Goal: Task Accomplishment & Management: Manage account settings

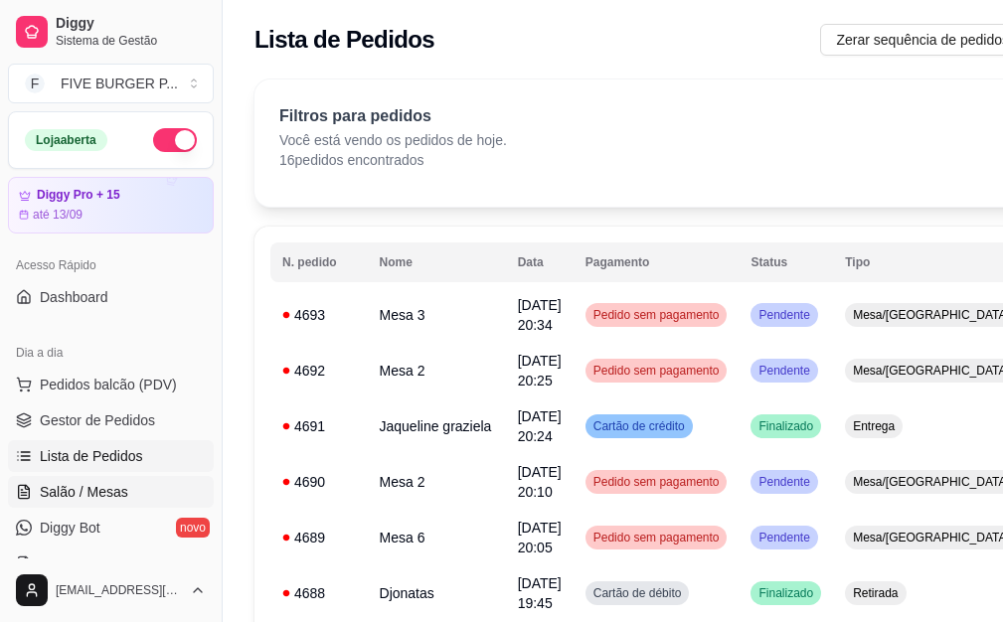
click at [104, 480] on link "Salão / Mesas" at bounding box center [111, 492] width 206 height 32
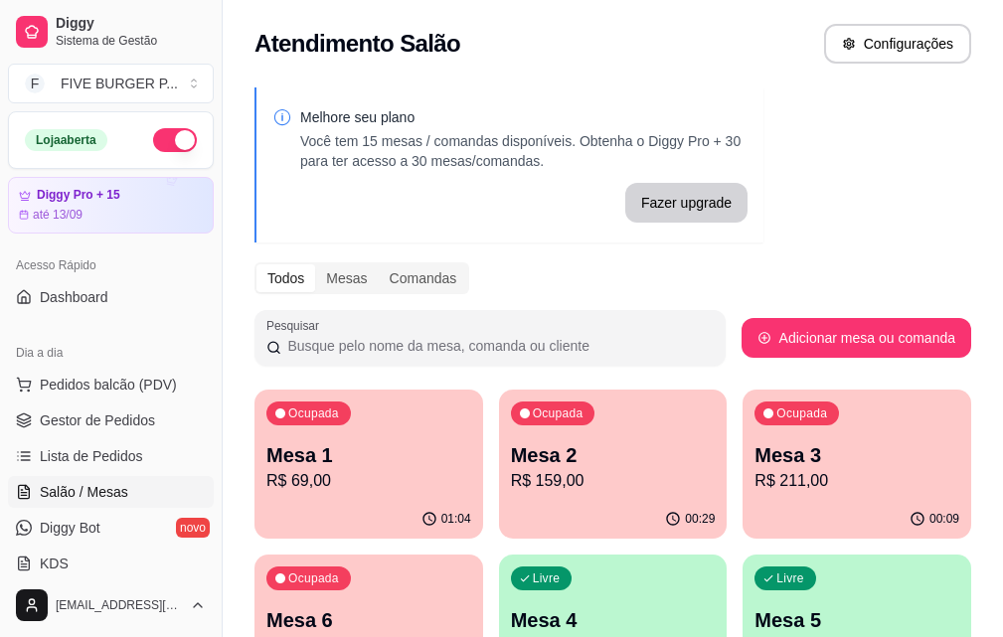
click at [550, 502] on div "00:29" at bounding box center [613, 519] width 229 height 39
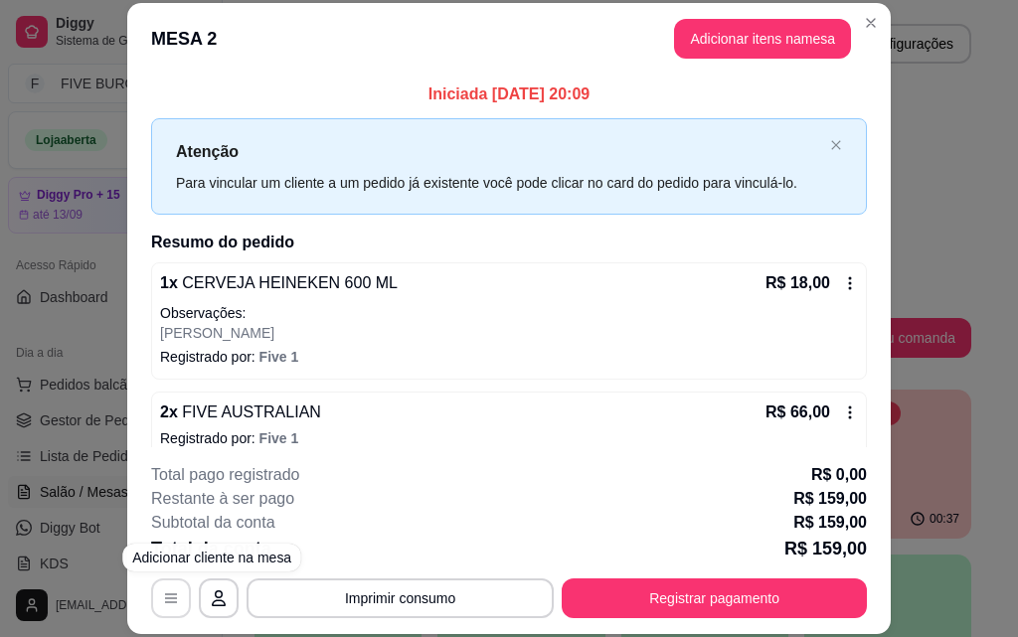
click at [173, 597] on button "button" at bounding box center [171, 598] width 40 height 40
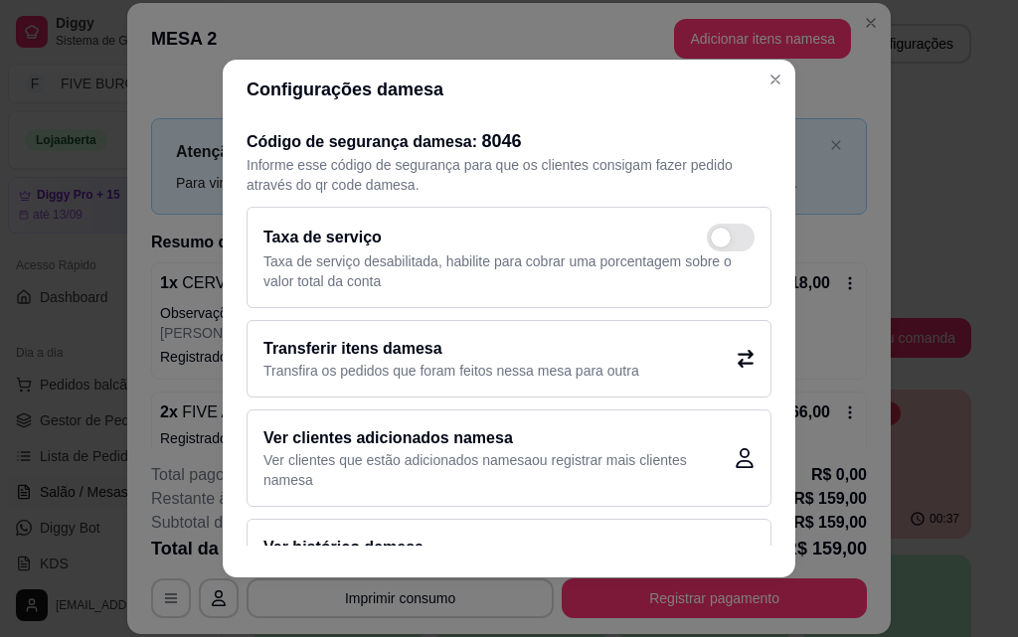
click at [737, 353] on icon at bounding box center [746, 359] width 18 height 18
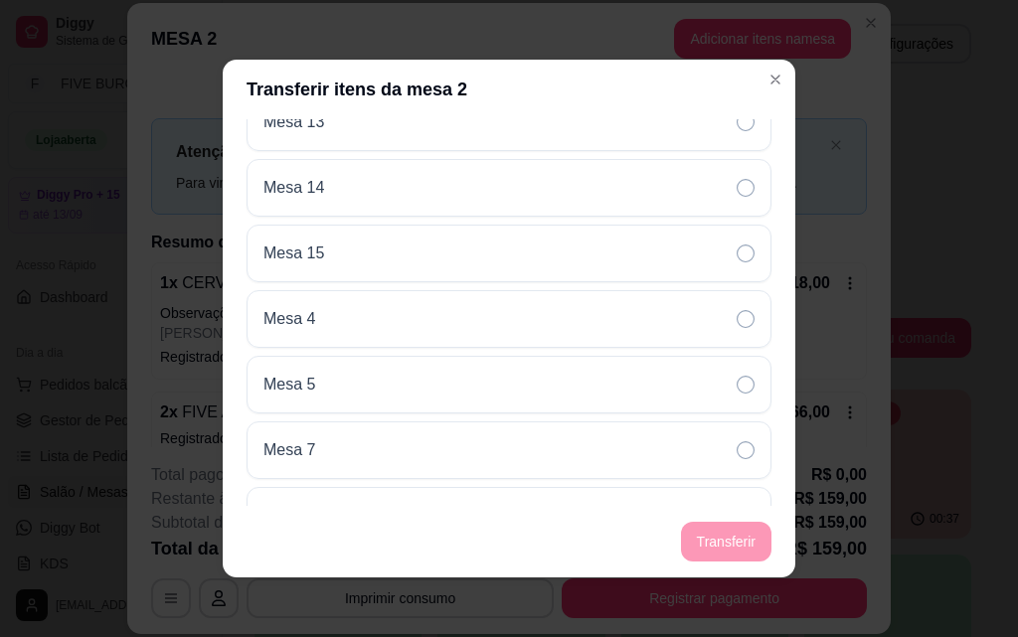
scroll to position [596, 0]
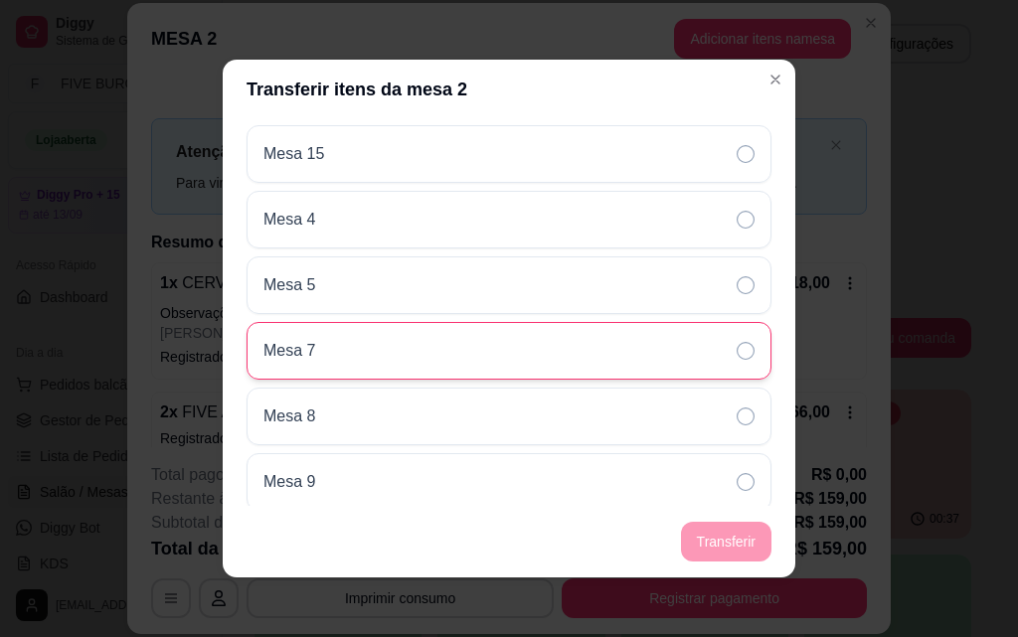
click at [737, 352] on icon at bounding box center [746, 351] width 18 height 18
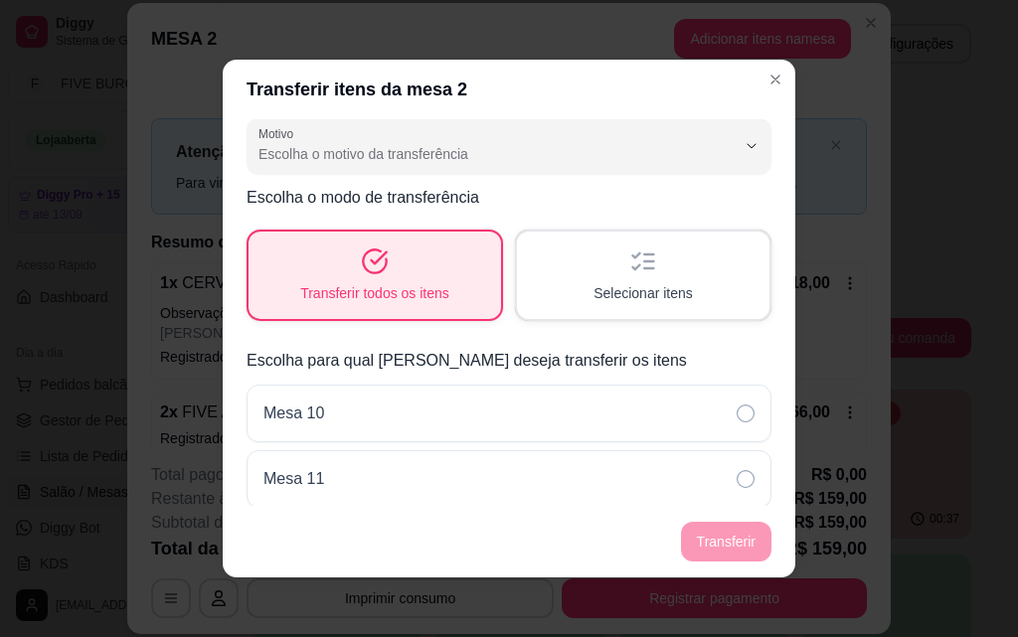
scroll to position [0, 0]
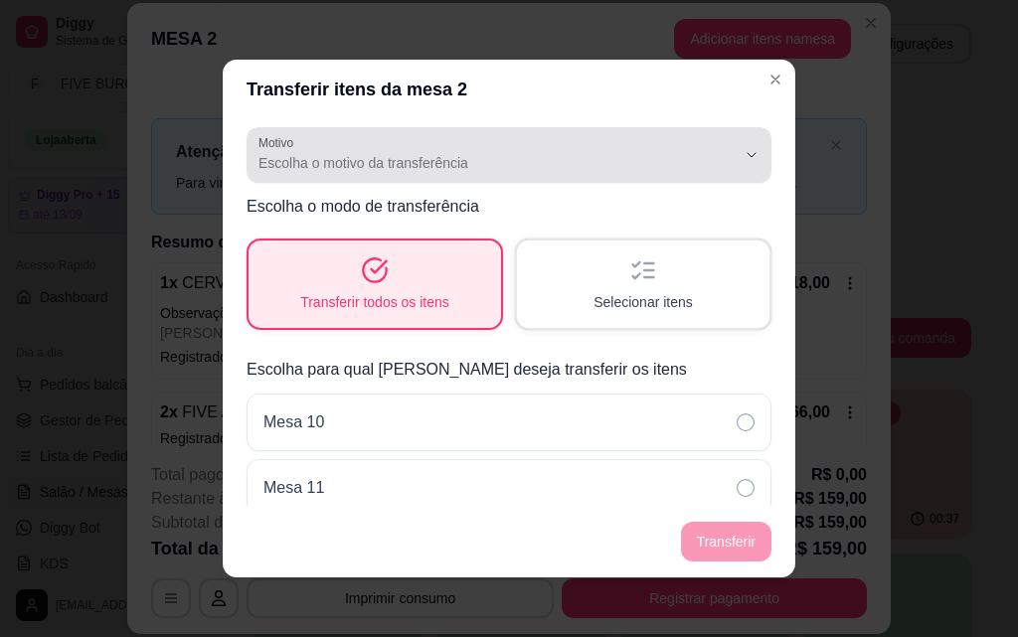
click at [609, 172] on span "Escolha o motivo da transferência" at bounding box center [496, 163] width 477 height 20
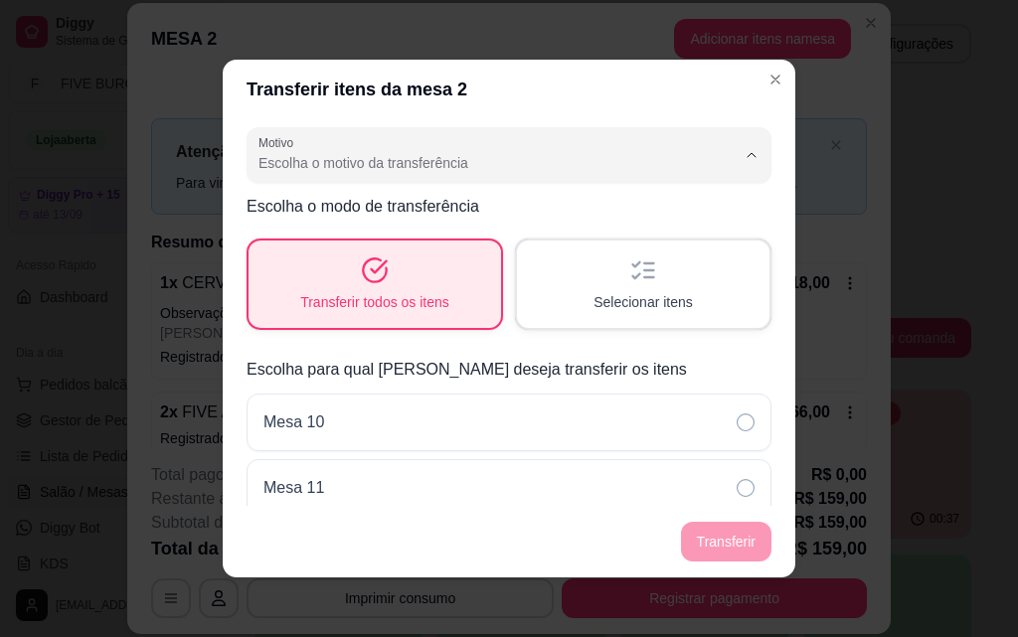
click at [579, 243] on span "Mudança de mesa" at bounding box center [484, 243] width 440 height 19
type input "TABLE_TRANSFER"
select select "TABLE_TRANSFER"
click at [749, 541] on button "Transferir" at bounding box center [726, 542] width 90 height 40
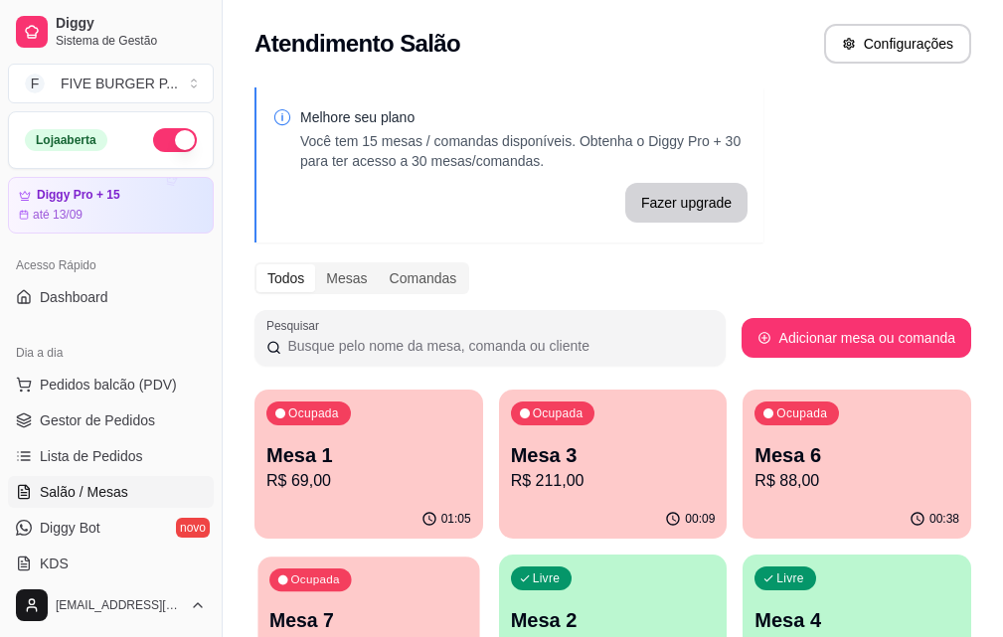
click at [479, 557] on div "Ocupada Mesa 7 R$ 159,00" at bounding box center [368, 610] width 222 height 107
click at [754, 477] on p "R$ 88,00" at bounding box center [856, 481] width 205 height 24
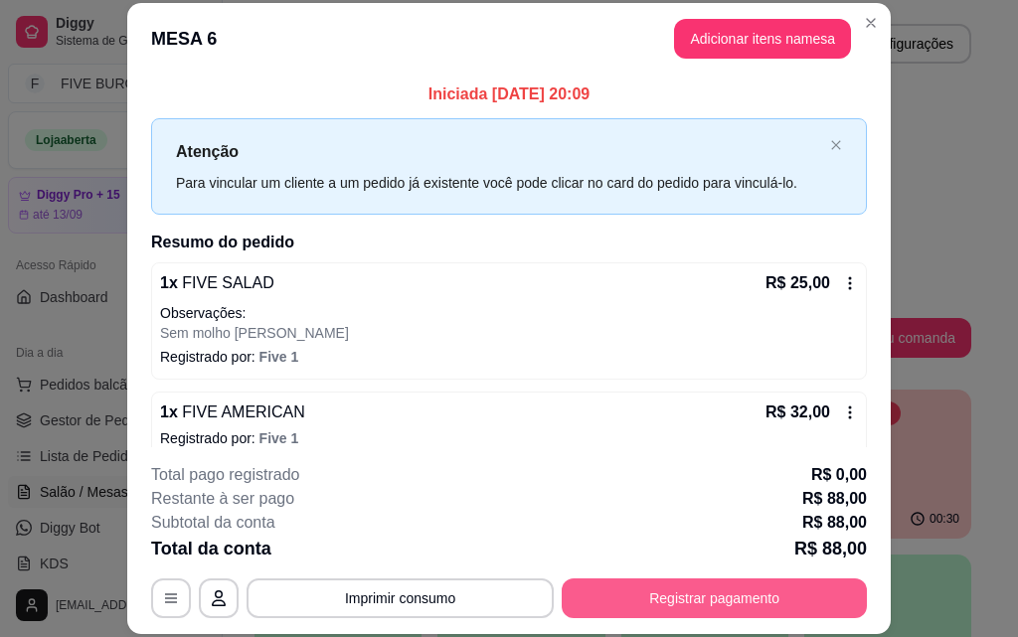
click at [744, 612] on button "Registrar pagamento" at bounding box center [714, 598] width 305 height 40
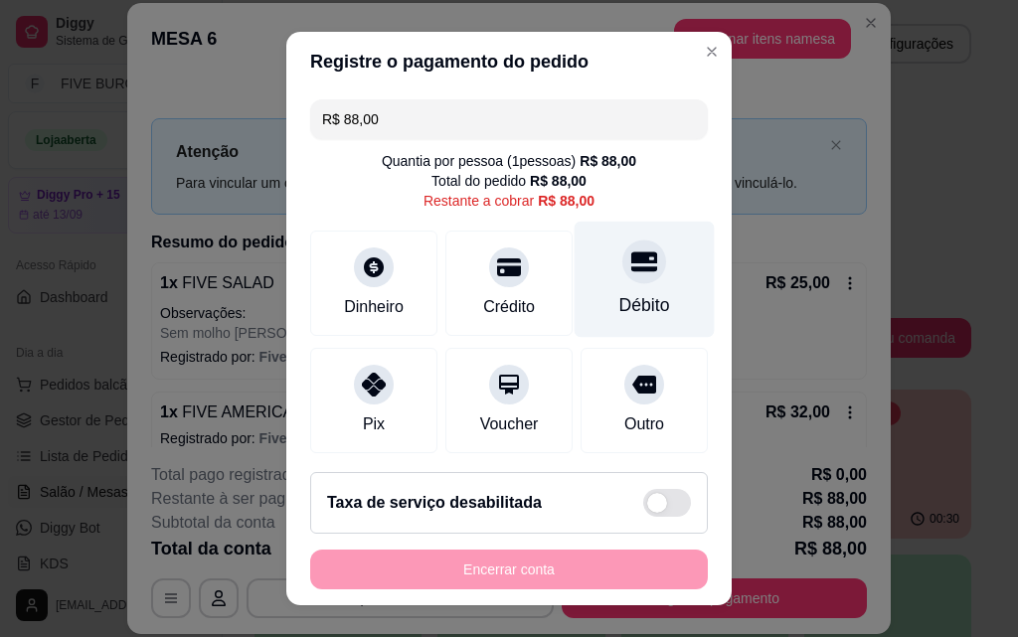
click at [619, 297] on div "Débito" at bounding box center [644, 305] width 51 height 26
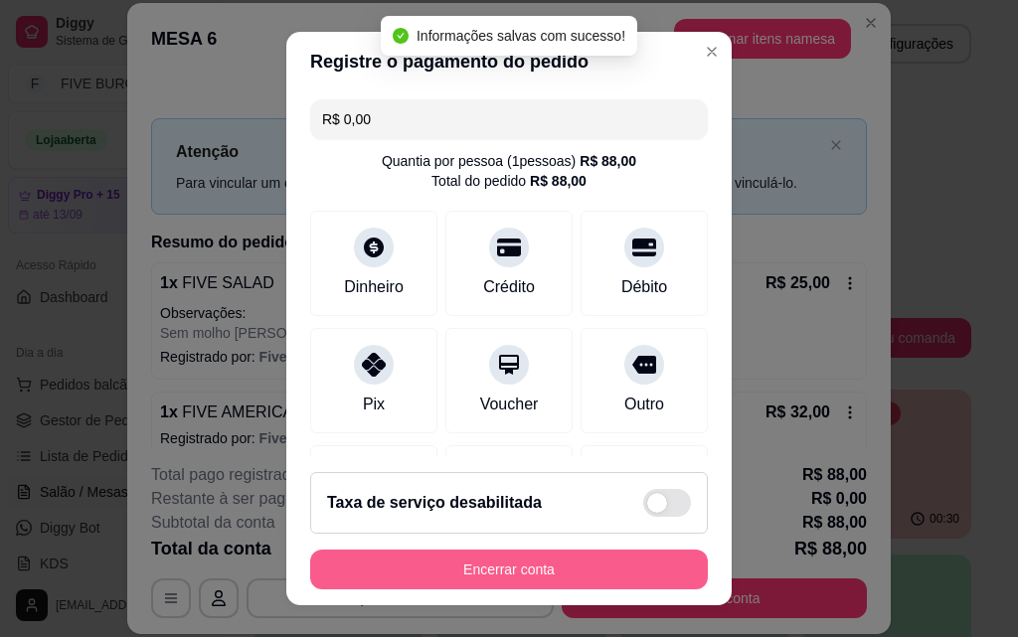
type input "R$ 0,00"
click at [567, 570] on button "Encerrar conta" at bounding box center [509, 570] width 398 height 40
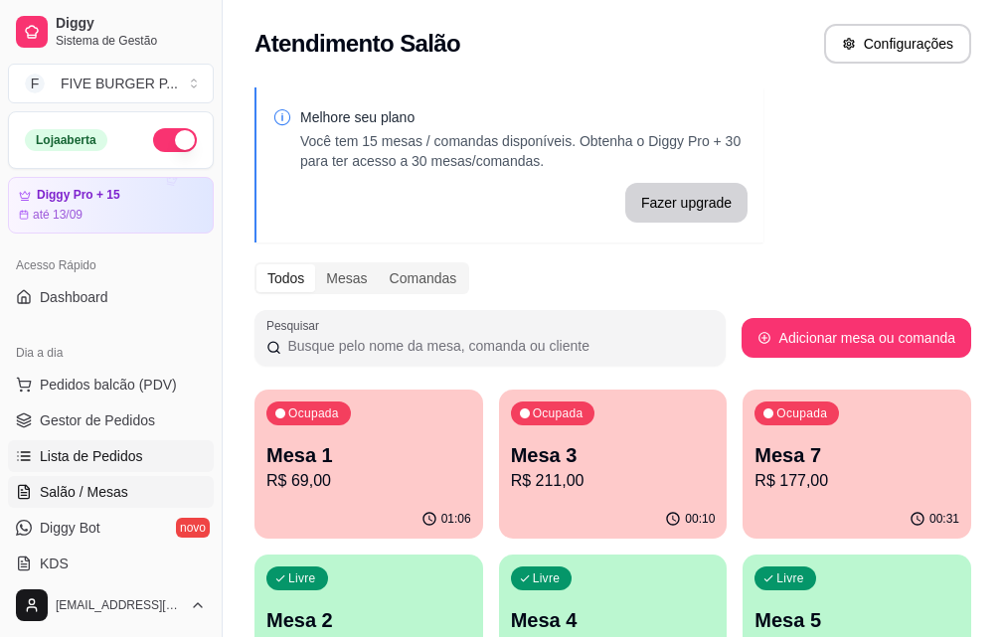
click at [68, 457] on span "Lista de Pedidos" at bounding box center [91, 456] width 103 height 20
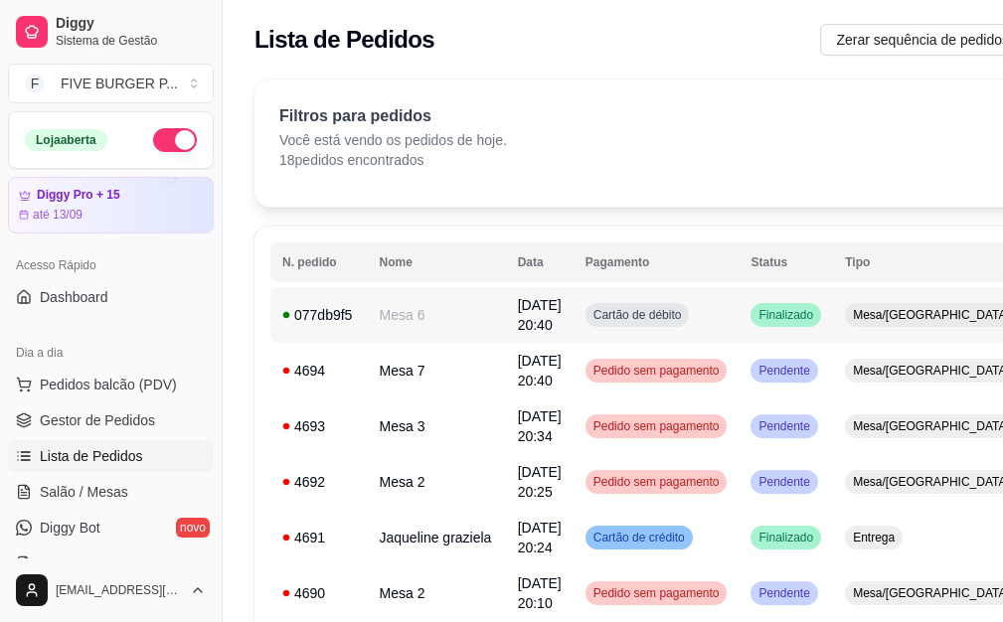
click at [683, 326] on td "Cartão de débito" at bounding box center [657, 315] width 166 height 56
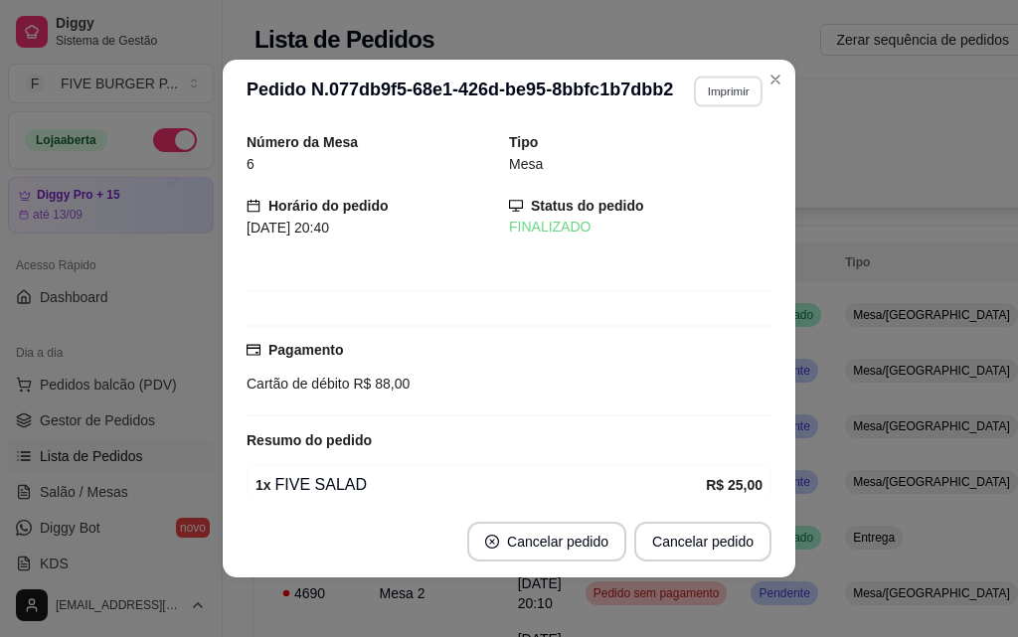
click at [713, 82] on button "Imprimir" at bounding box center [728, 91] width 69 height 31
click at [715, 159] on button "IMPRESSORA" at bounding box center [684, 160] width 139 height 31
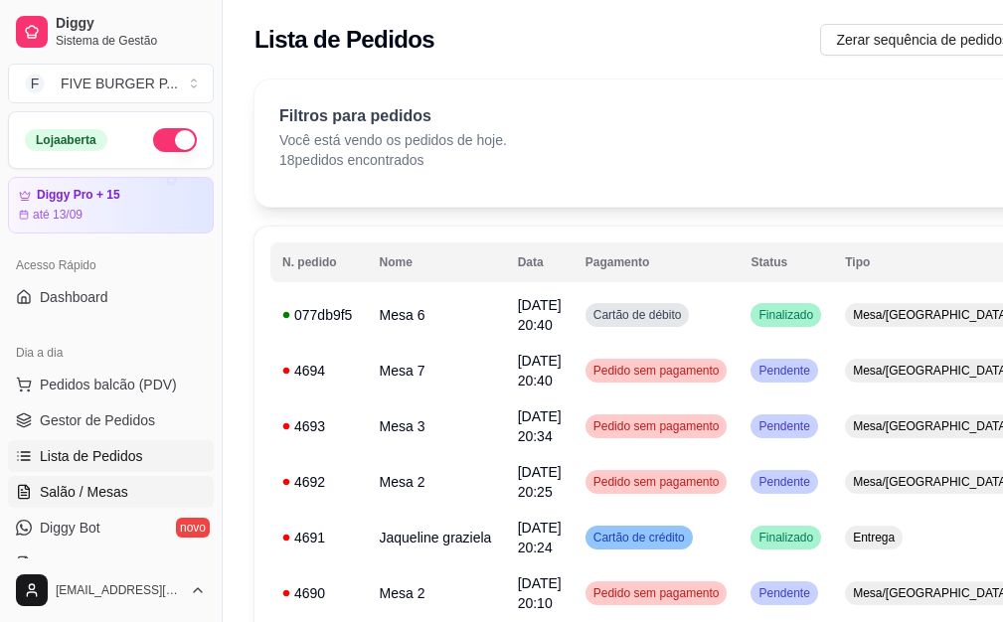
click at [106, 484] on span "Salão / Mesas" at bounding box center [84, 492] width 88 height 20
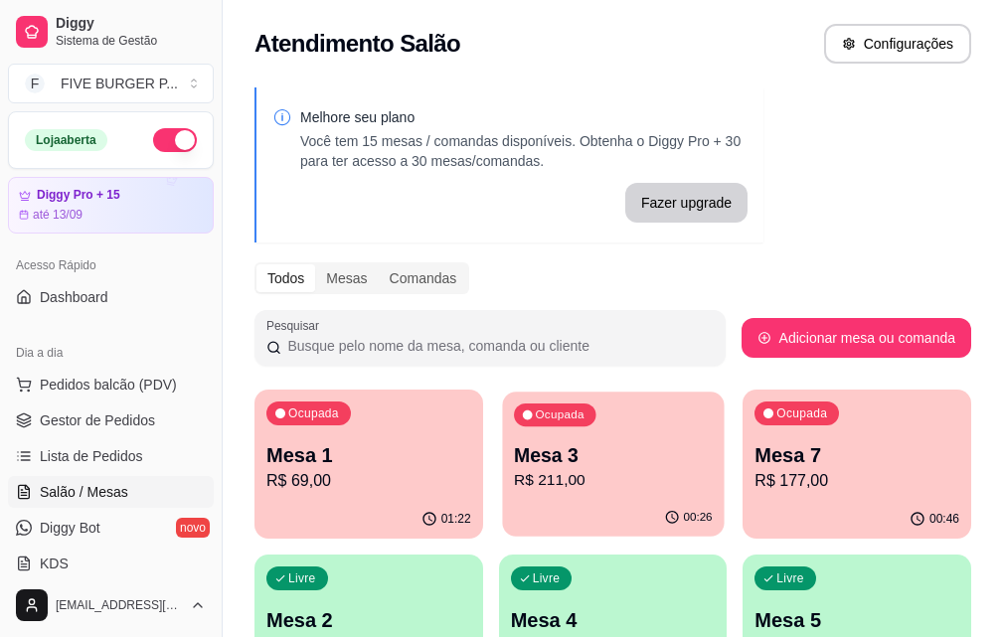
click at [514, 473] on p "R$ 211,00" at bounding box center [613, 480] width 199 height 23
click at [502, 494] on div "Ocupada Mesa 3 R$ 211,00" at bounding box center [613, 445] width 222 height 107
click at [514, 492] on p "R$ 211,00" at bounding box center [613, 480] width 199 height 23
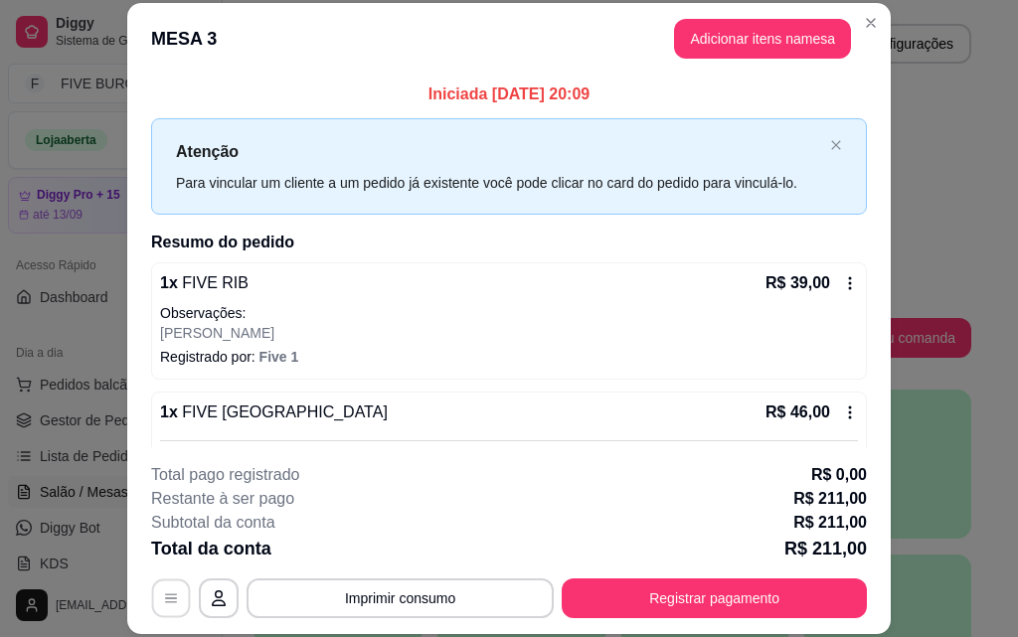
click at [169, 597] on icon "button" at bounding box center [171, 598] width 16 height 16
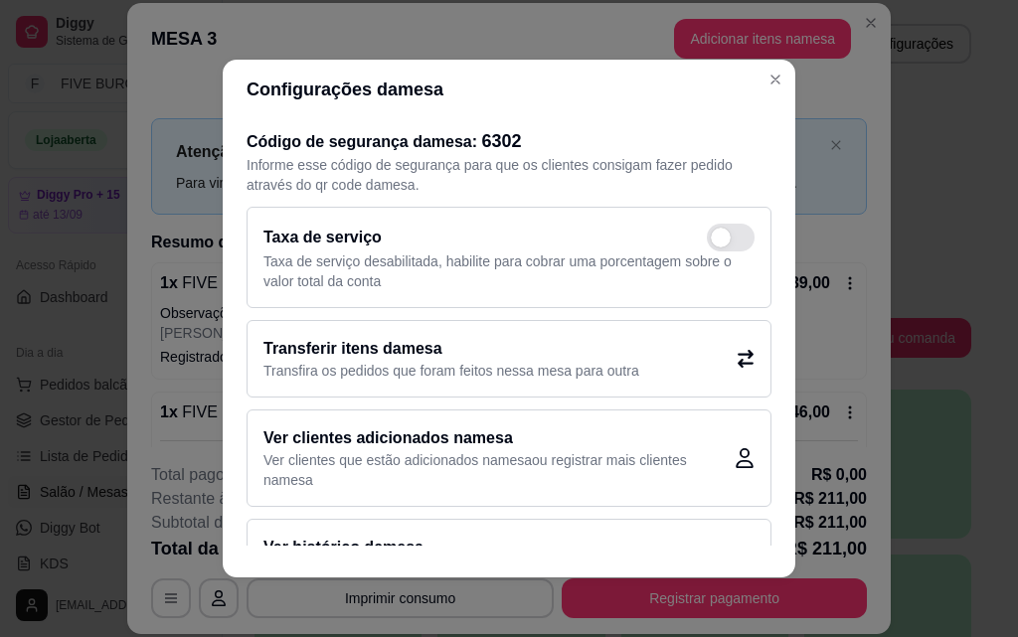
click at [737, 352] on icon at bounding box center [746, 359] width 18 height 18
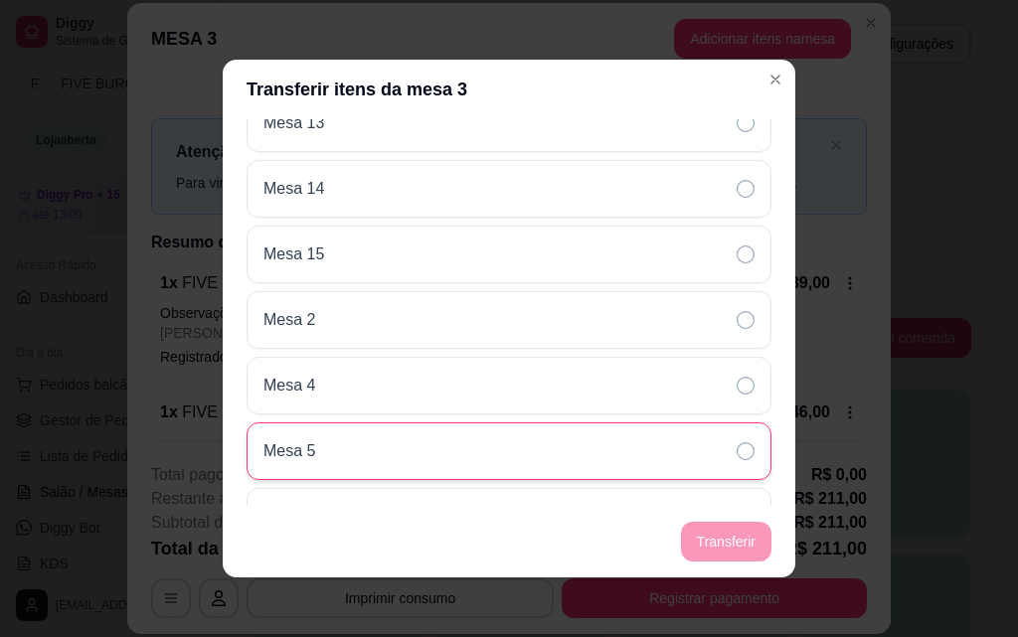
scroll to position [596, 0]
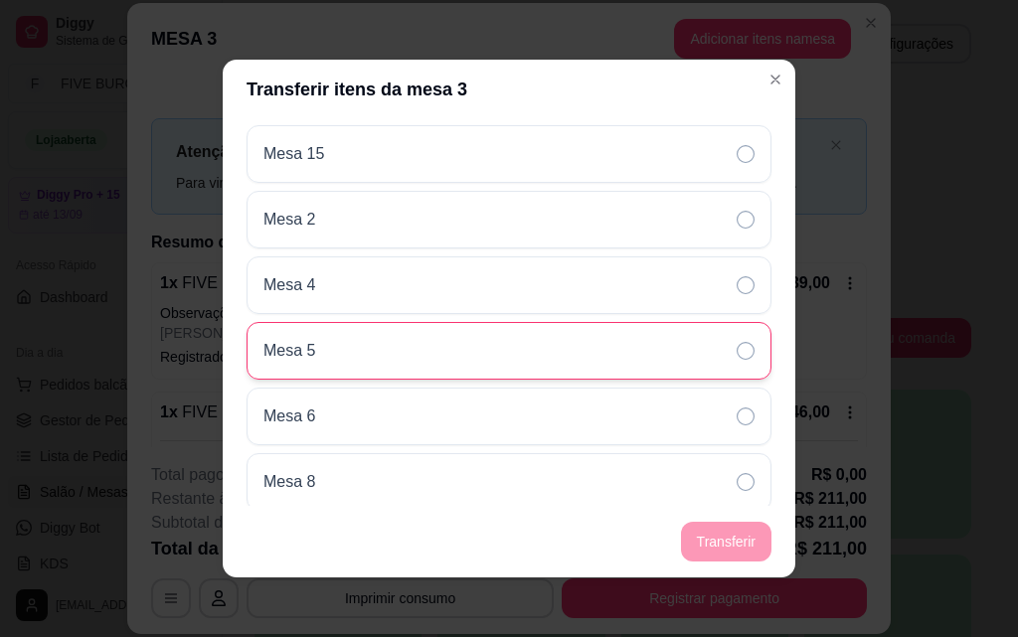
click at [737, 345] on icon at bounding box center [746, 351] width 18 height 18
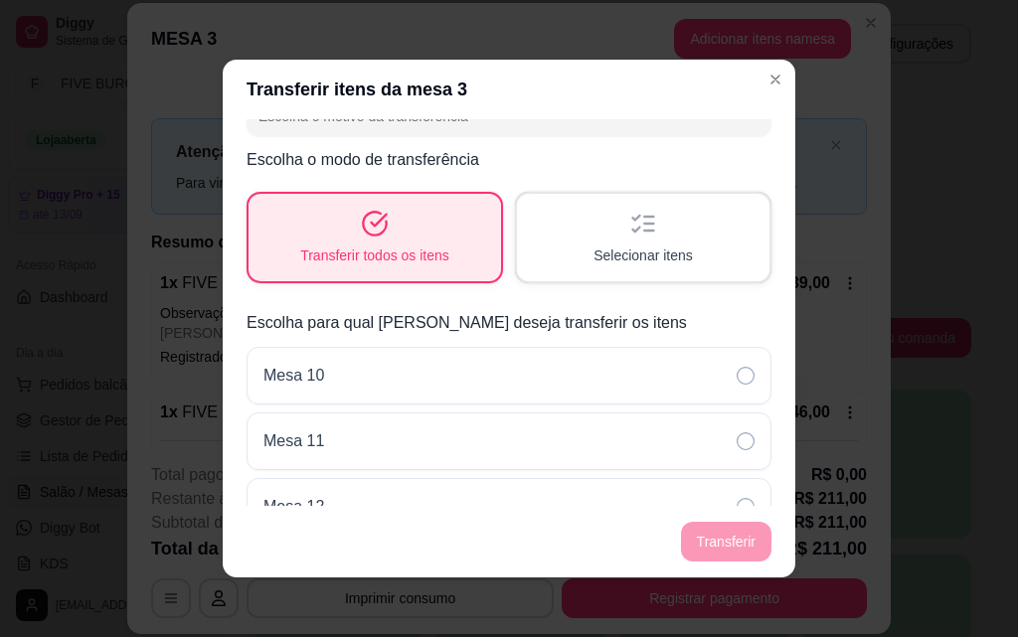
scroll to position [0, 0]
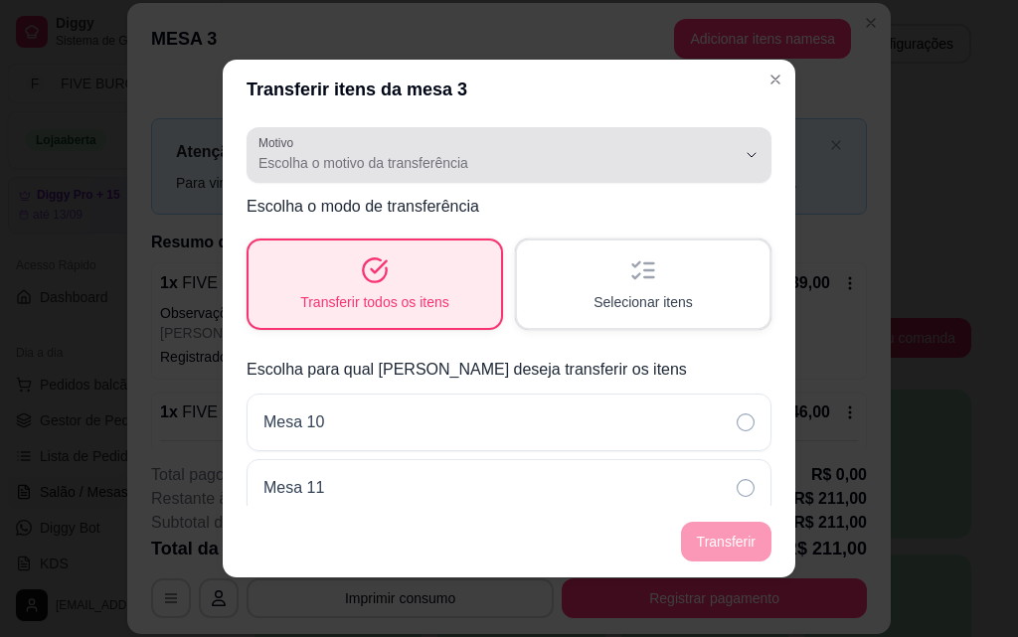
click at [505, 167] on span "Escolha o motivo da transferência" at bounding box center [496, 163] width 477 height 20
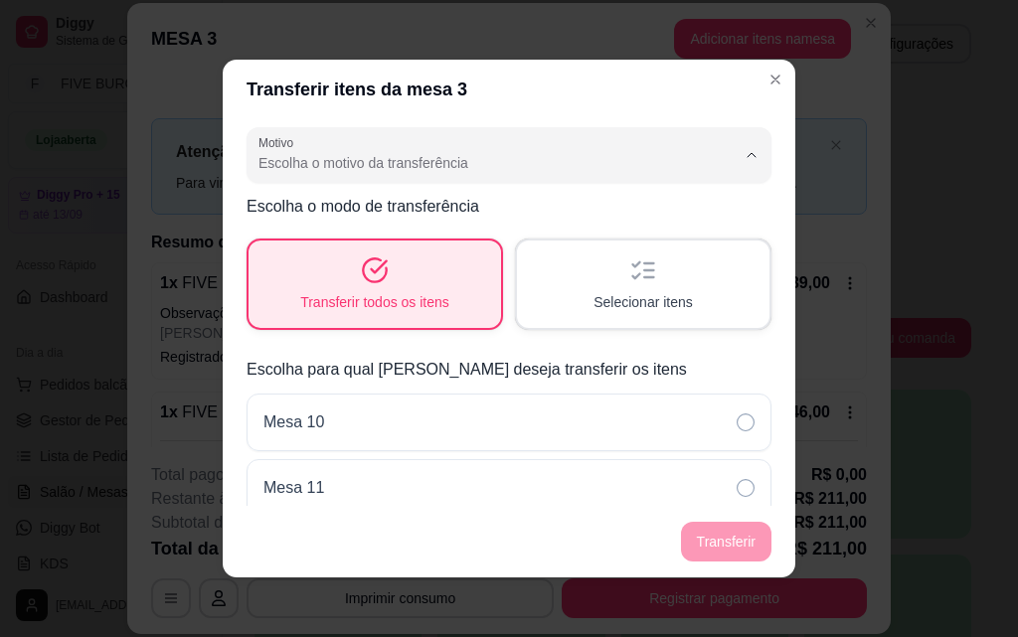
click at [404, 252] on span "Mudança de mesa" at bounding box center [484, 243] width 440 height 19
type input "TABLE_TRANSFER"
select select "TABLE_TRANSFER"
click at [717, 543] on button "Transferir" at bounding box center [726, 542] width 90 height 40
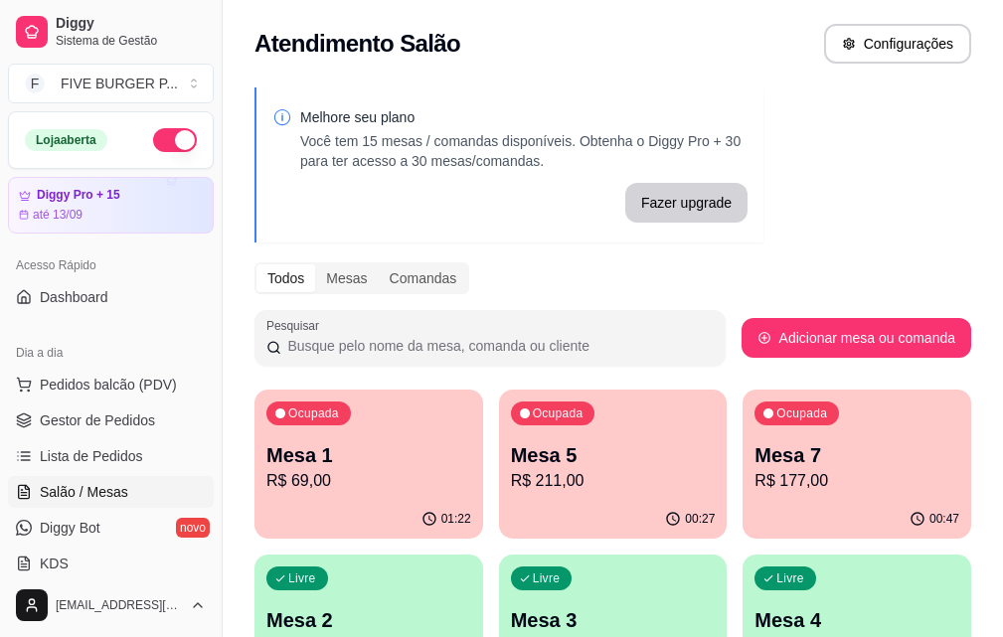
click at [754, 452] on p "Mesa 7" at bounding box center [856, 455] width 205 height 28
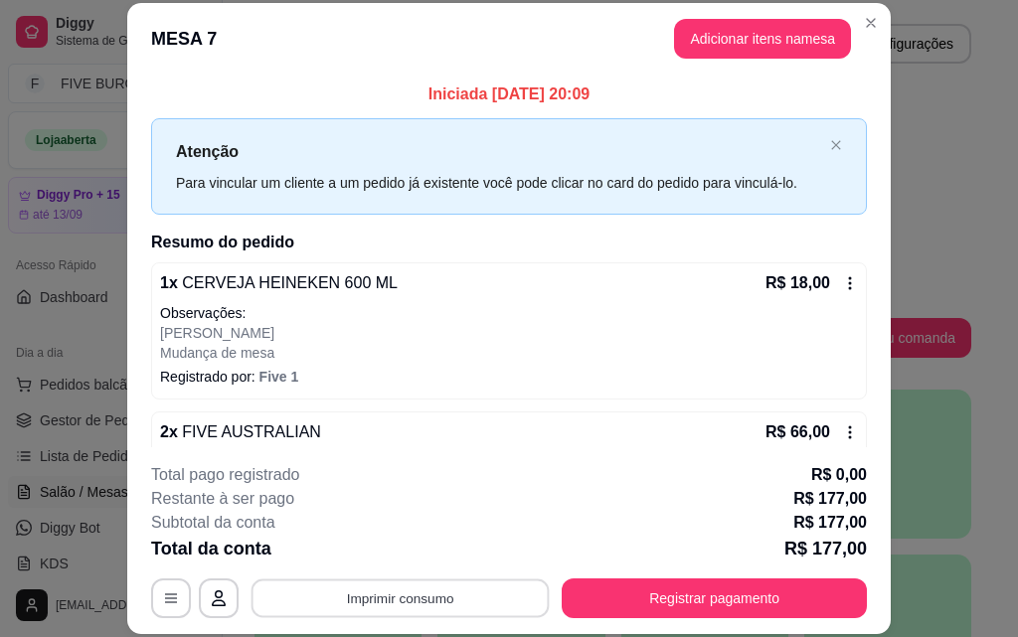
click at [382, 592] on button "Imprimir consumo" at bounding box center [400, 597] width 298 height 39
click at [382, 556] on button "IMPRESSORA" at bounding box center [398, 552] width 139 height 31
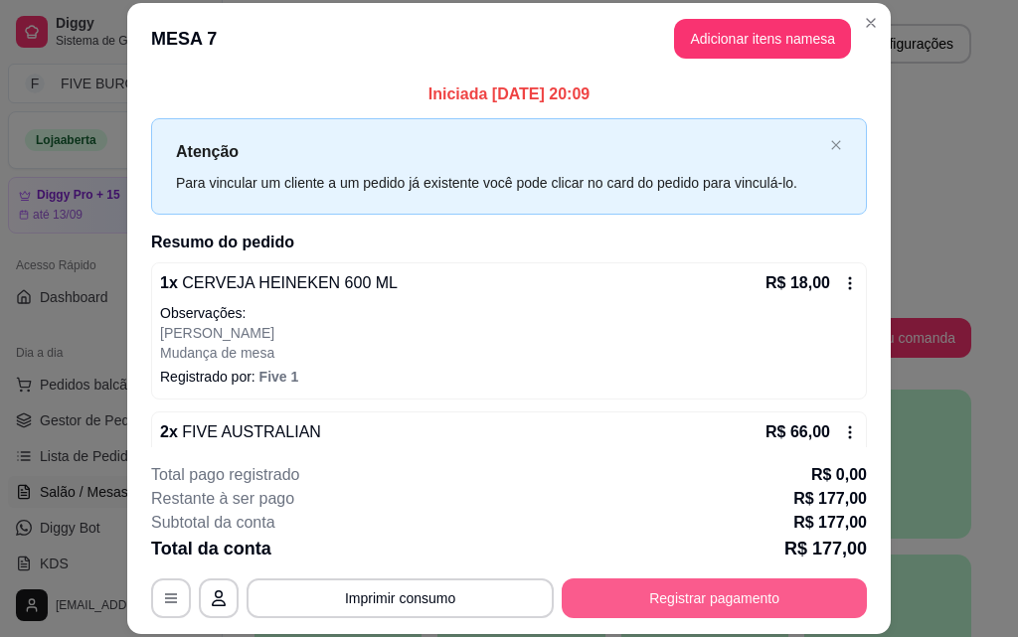
click at [654, 606] on button "Registrar pagamento" at bounding box center [714, 598] width 305 height 40
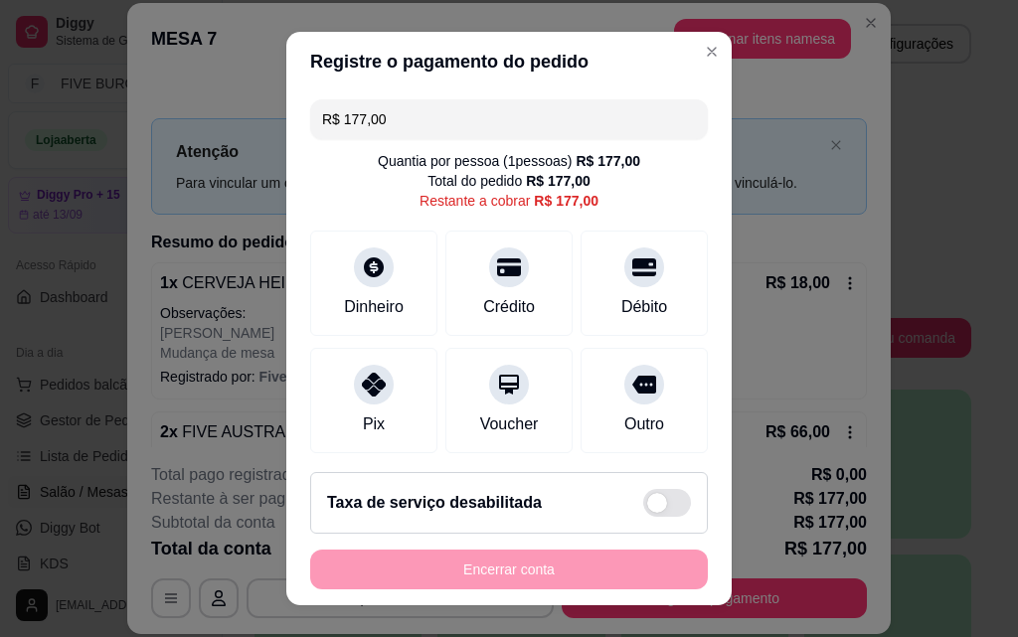
drag, startPoint x: 335, startPoint y: 132, endPoint x: 97, endPoint y: 148, distance: 238.1
click at [96, 145] on div "Registre o pagamento do pedido R$ 177,00 Quantia por pessoa ( 1 pessoas) R$ 177…" at bounding box center [509, 318] width 1018 height 637
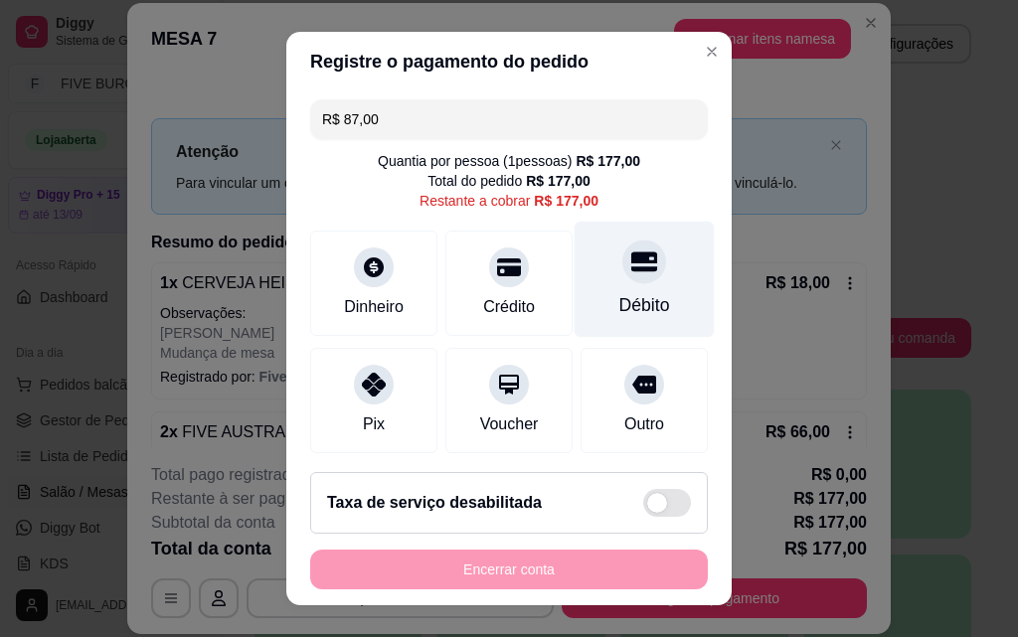
click at [598, 288] on div "Débito" at bounding box center [645, 280] width 140 height 116
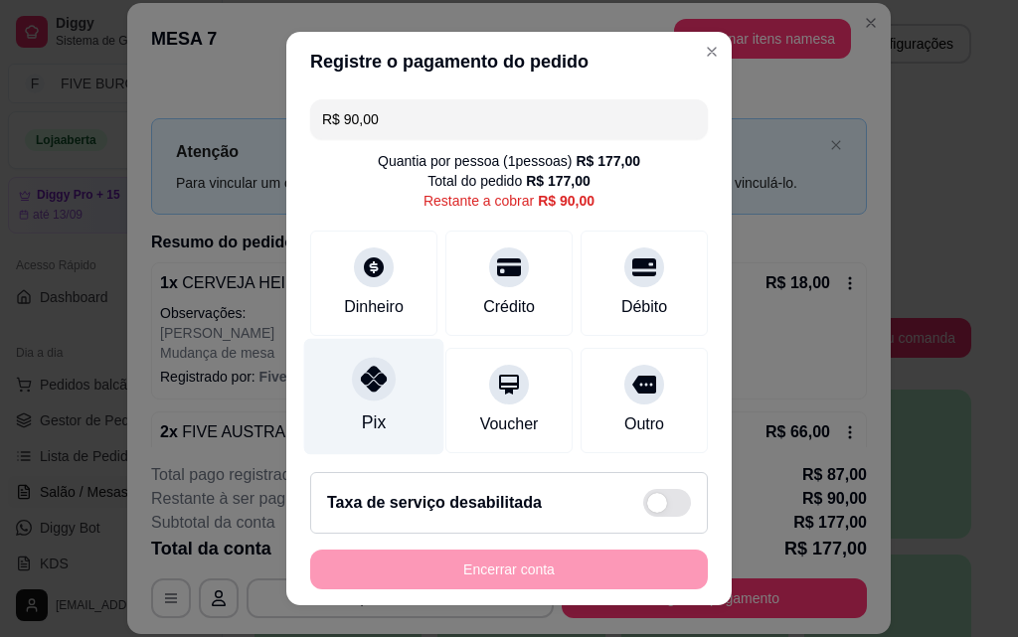
click at [372, 392] on icon at bounding box center [374, 379] width 26 height 26
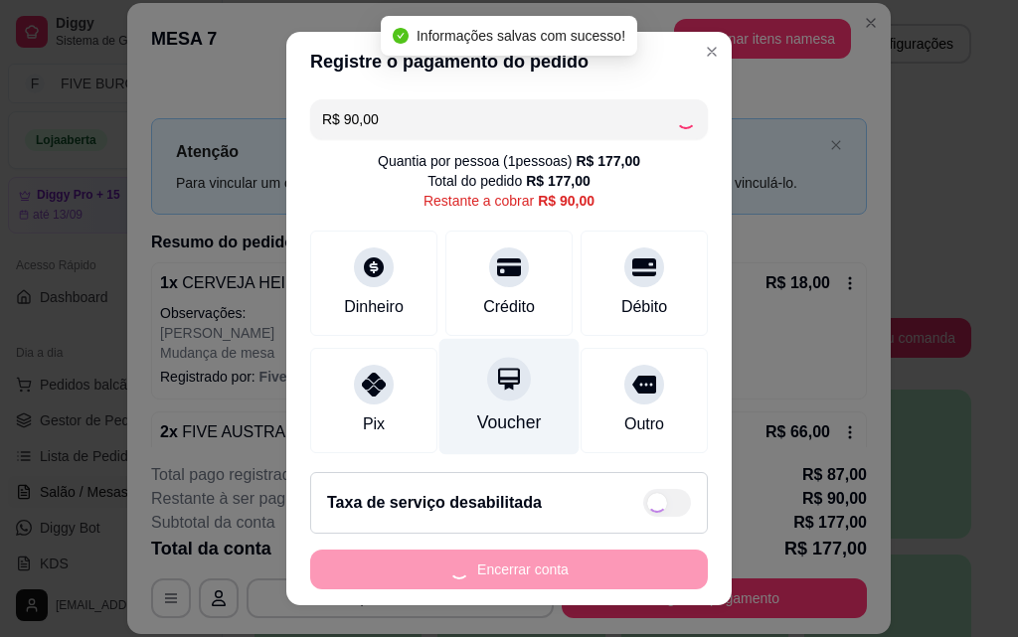
type input "R$ 0,00"
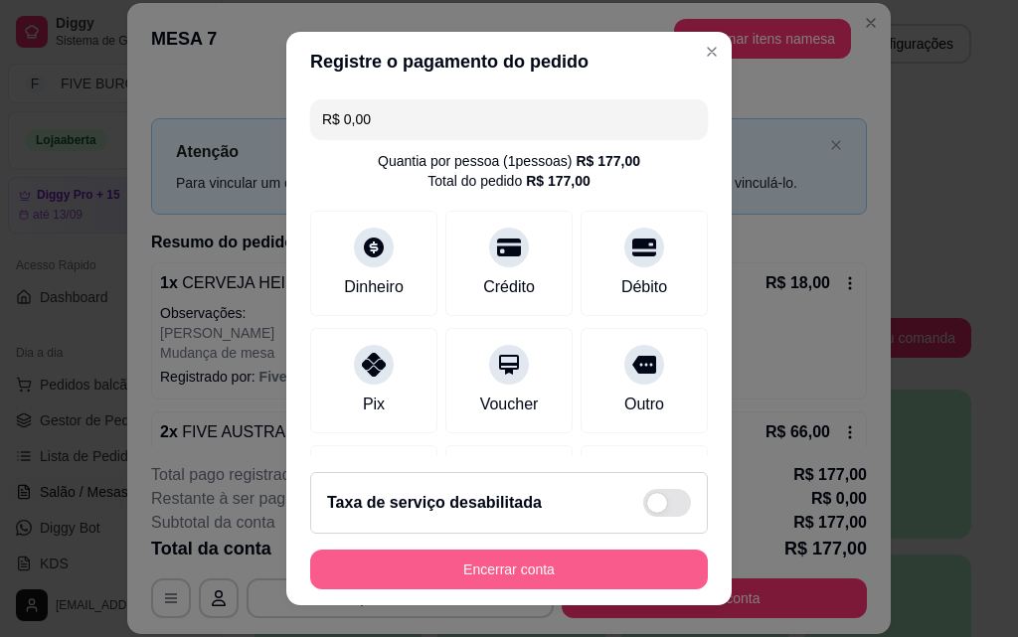
click at [475, 561] on button "Encerrar conta" at bounding box center [509, 570] width 398 height 40
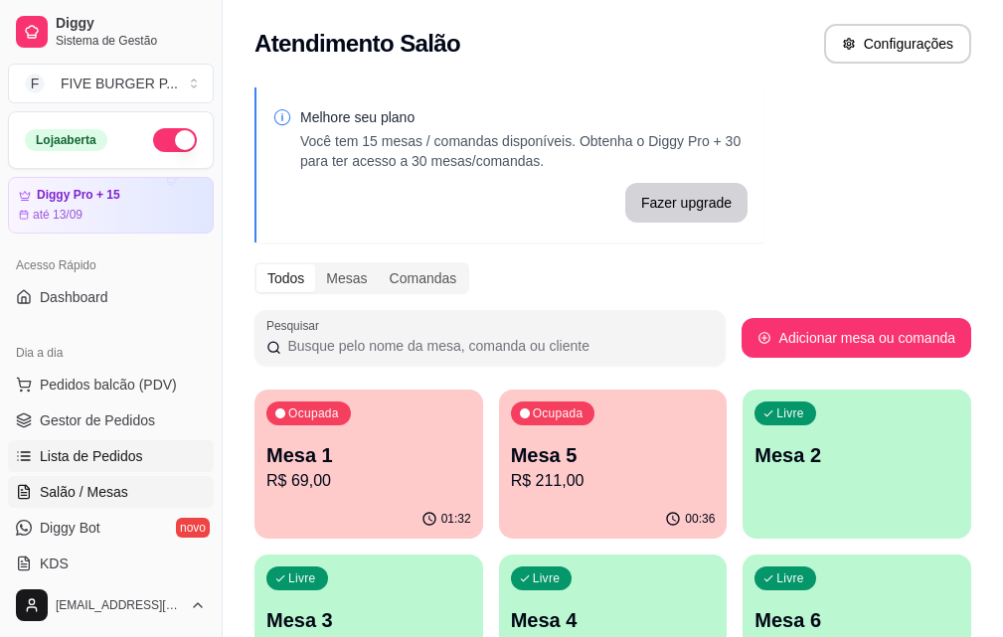
click at [147, 454] on link "Lista de Pedidos" at bounding box center [111, 456] width 206 height 32
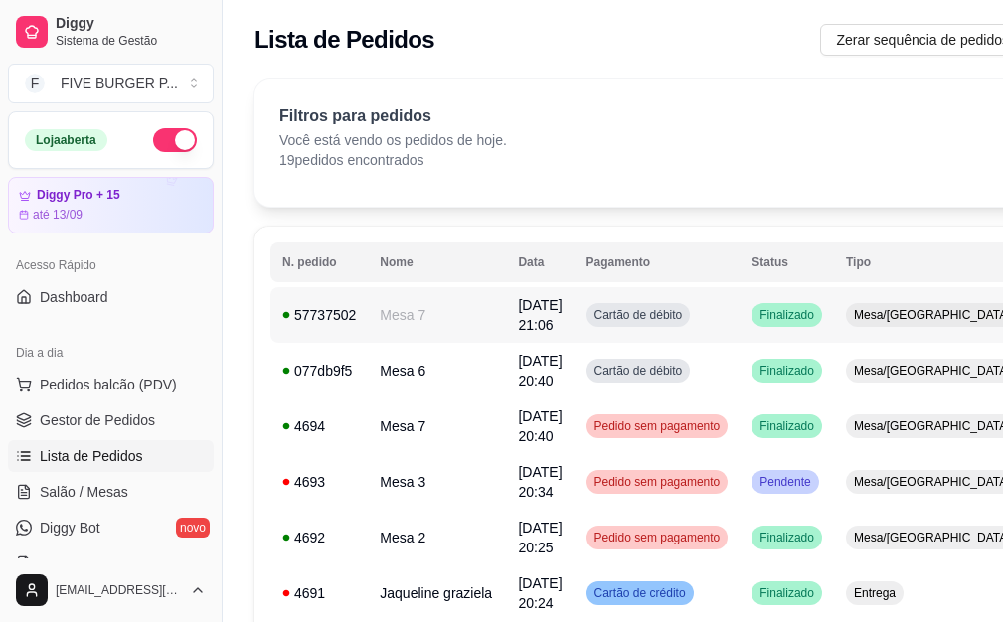
click at [740, 301] on td "Finalizado" at bounding box center [787, 315] width 94 height 56
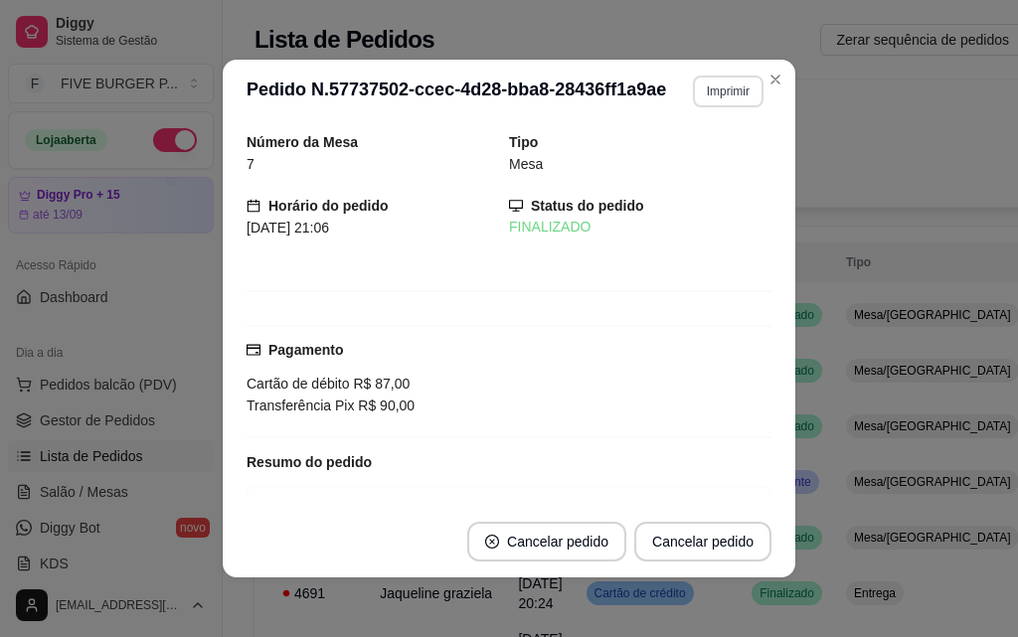
click at [711, 95] on button "Imprimir" at bounding box center [728, 92] width 71 height 32
click at [711, 167] on button "IMPRESSORA" at bounding box center [685, 160] width 139 height 31
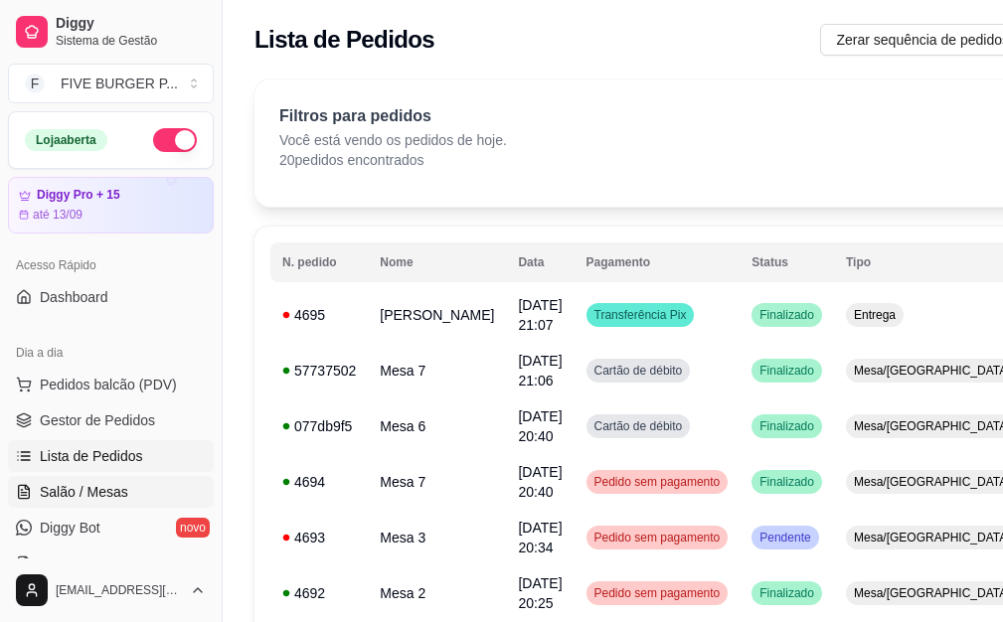
click at [111, 489] on span "Salão / Mesas" at bounding box center [84, 492] width 88 height 20
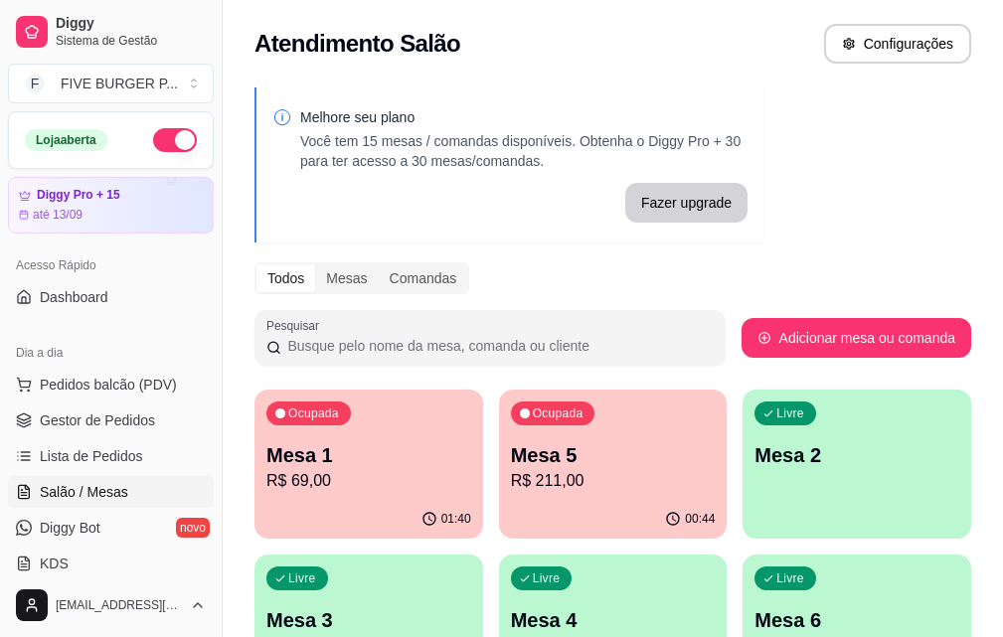
click at [373, 478] on p "R$ 69,00" at bounding box center [368, 481] width 205 height 24
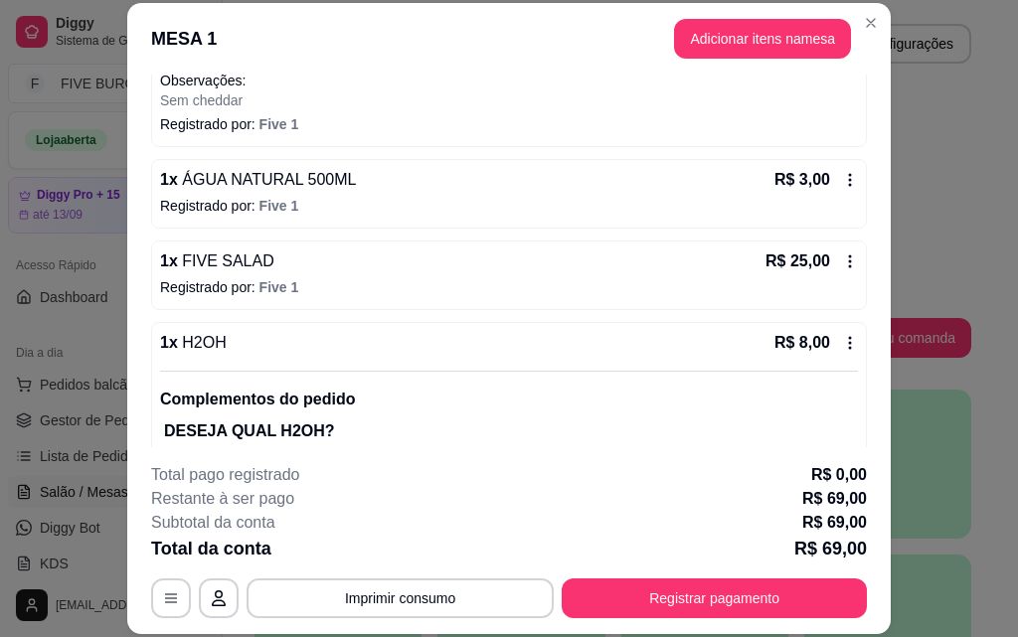
scroll to position [198, 0]
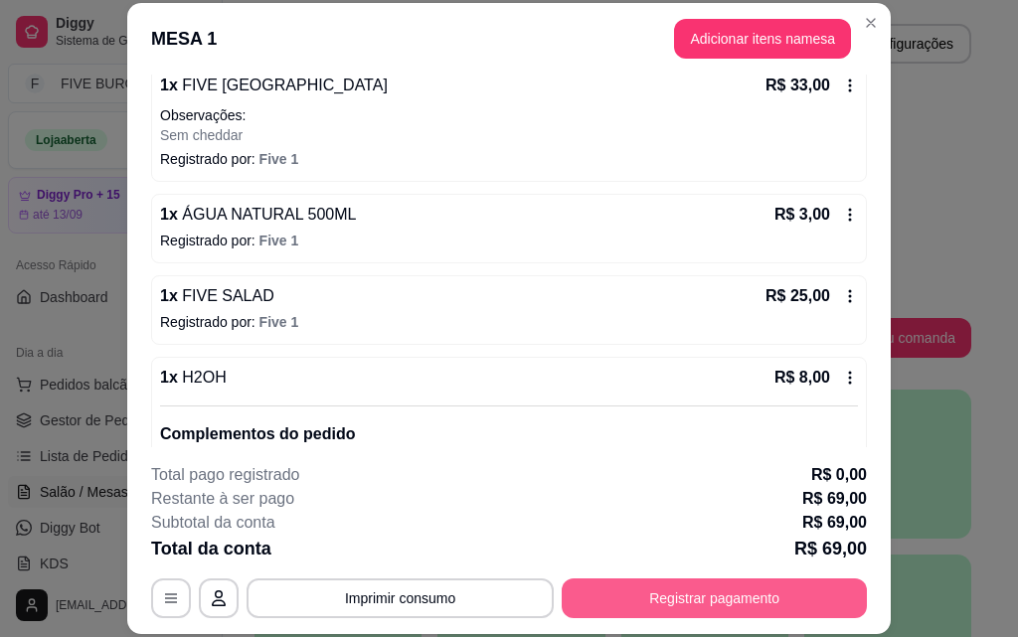
click at [629, 604] on button "Registrar pagamento" at bounding box center [714, 598] width 305 height 40
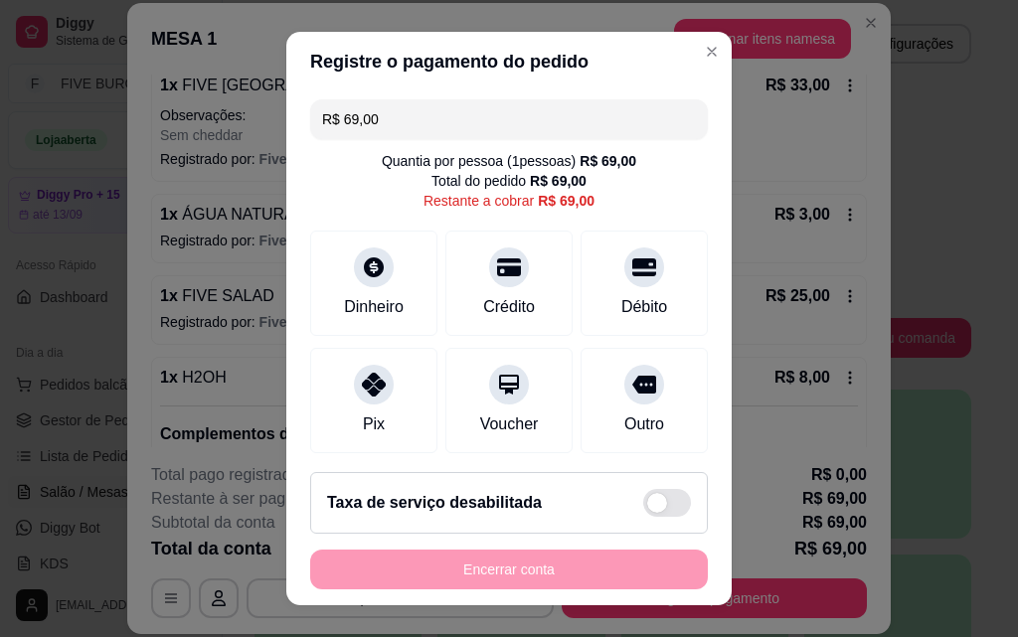
drag, startPoint x: 406, startPoint y: 123, endPoint x: 34, endPoint y: 123, distance: 371.7
click at [34, 123] on div "Registre o pagamento do pedido R$ 69,00 Quantia por pessoa ( 1 pessoas) R$ 69,0…" at bounding box center [509, 318] width 1018 height 637
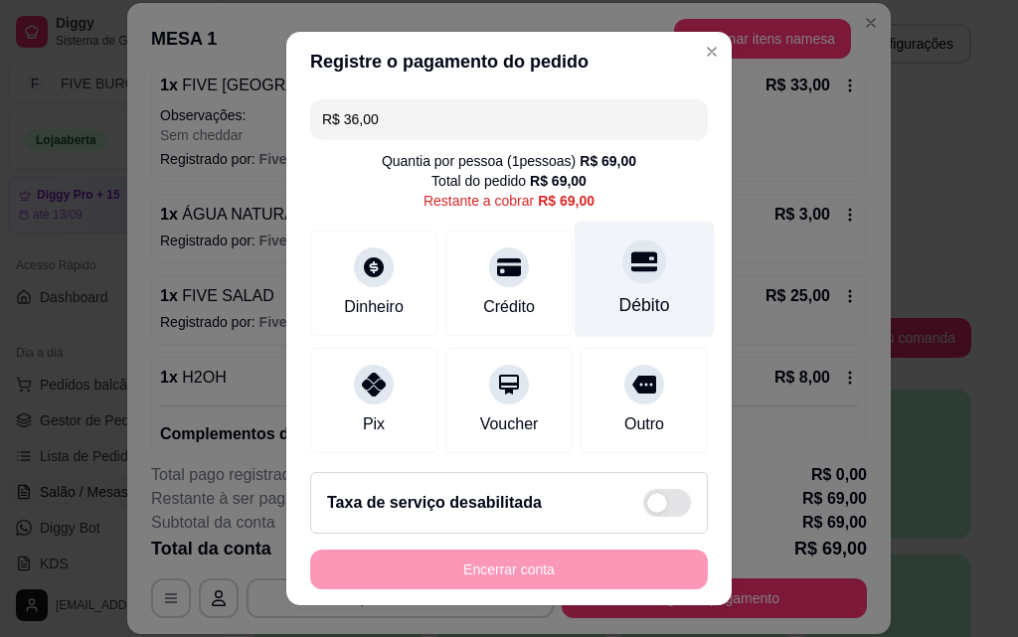
click at [621, 303] on div "Débito" at bounding box center [644, 305] width 51 height 26
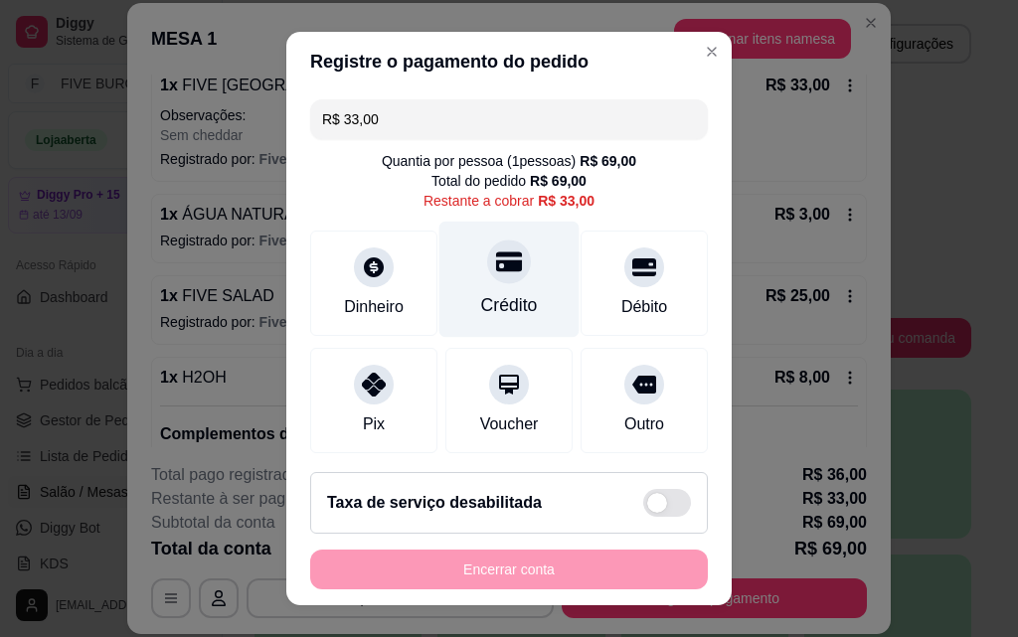
click at [496, 269] on icon at bounding box center [509, 261] width 26 height 26
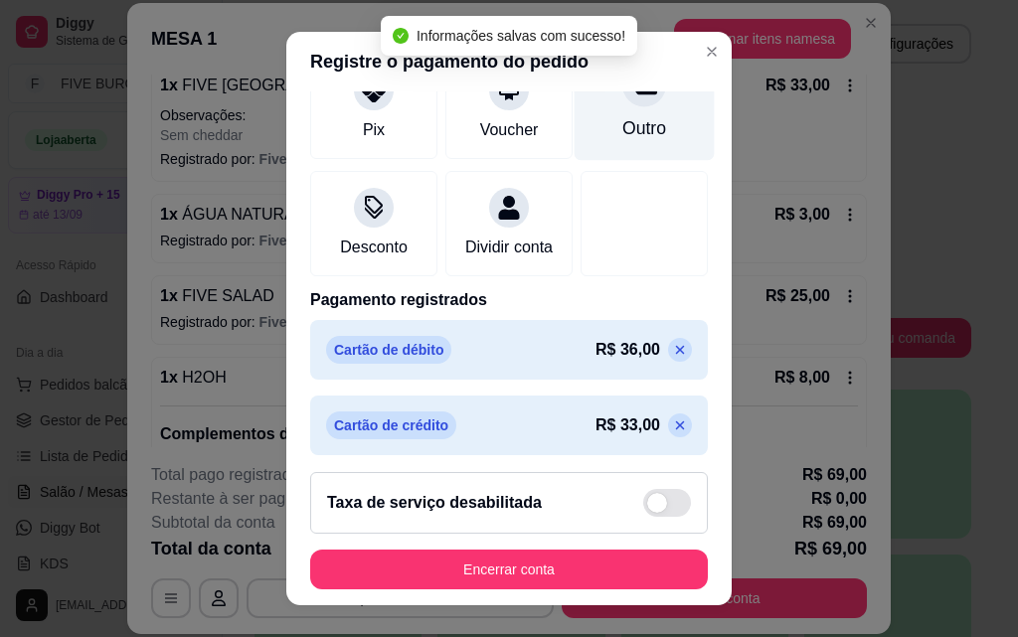
scroll to position [305, 0]
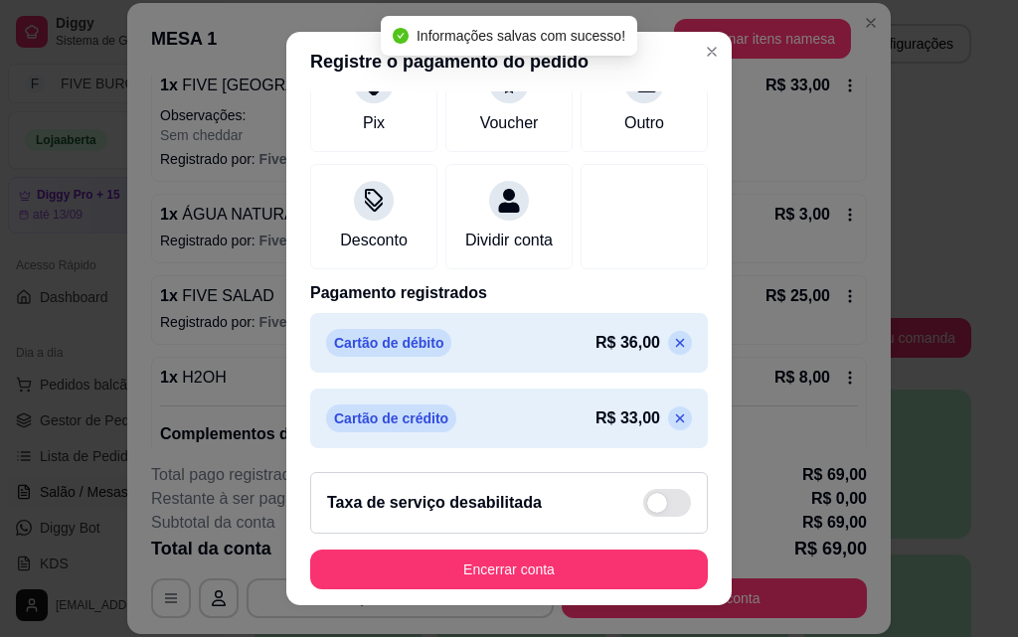
click at [672, 343] on icon at bounding box center [680, 343] width 16 height 16
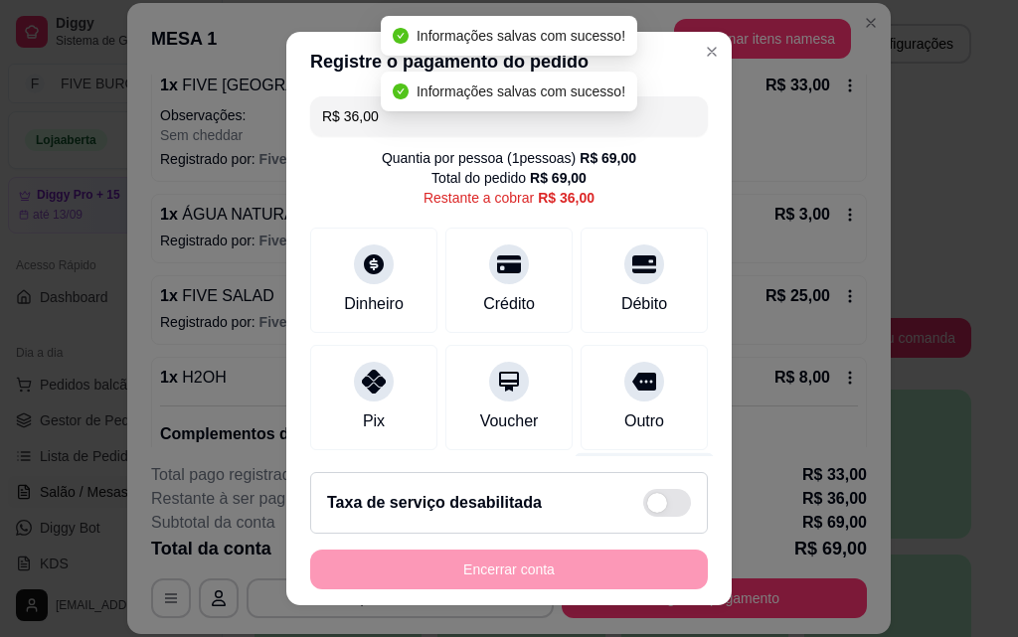
scroll to position [0, 0]
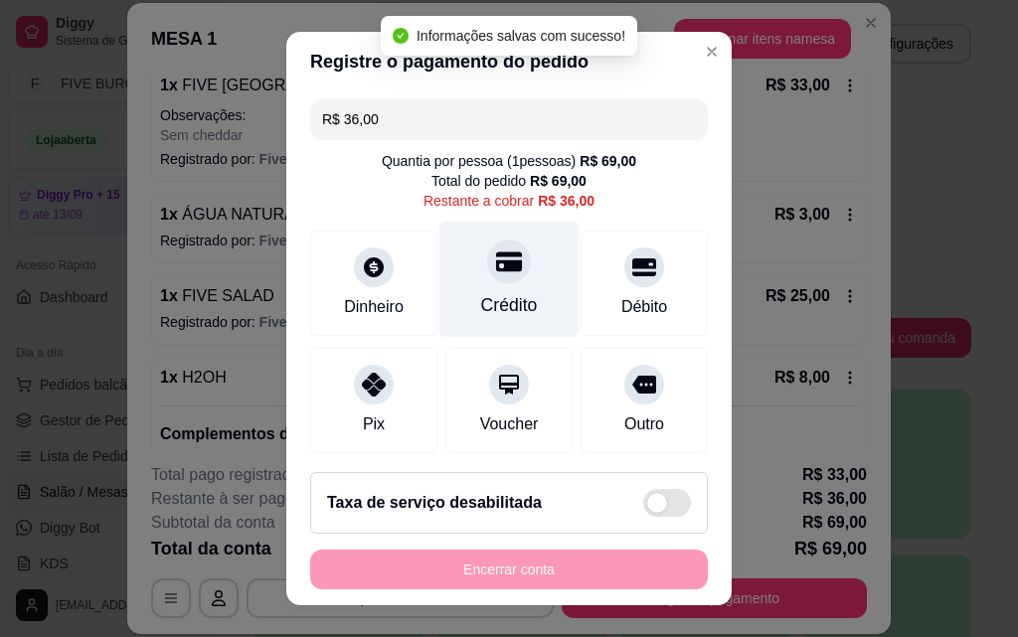
click at [524, 310] on div "Crédito" at bounding box center [509, 280] width 140 height 116
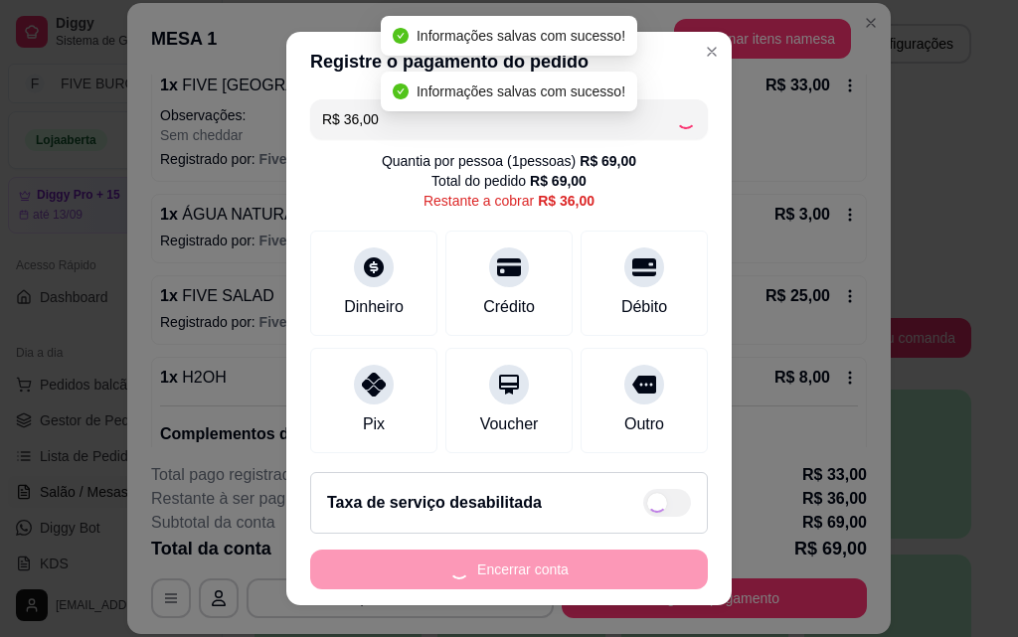
type input "R$ 0,00"
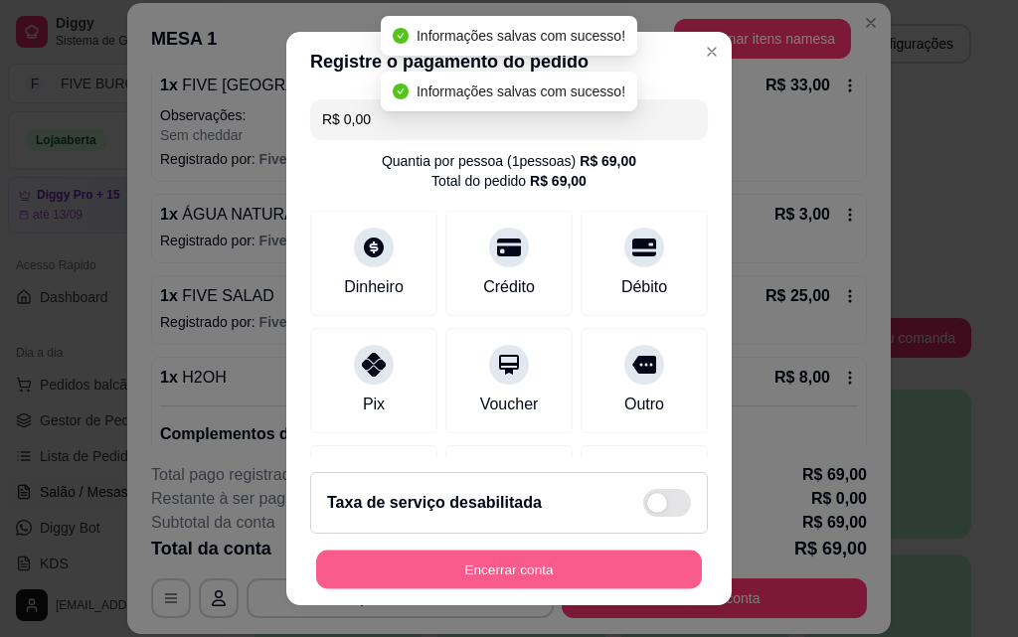
click at [604, 565] on button "Encerrar conta" at bounding box center [509, 570] width 386 height 39
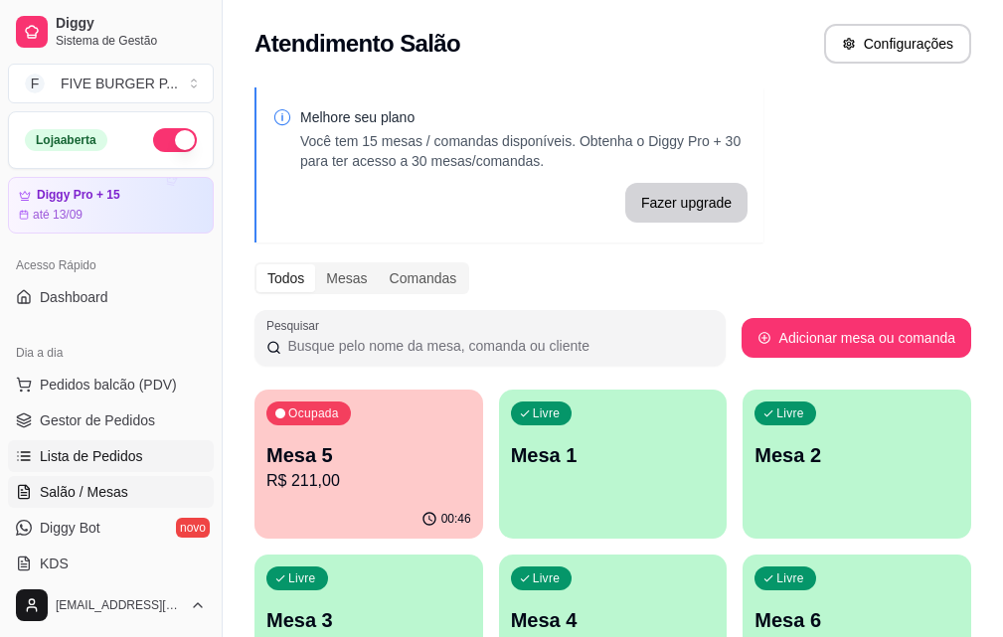
click at [146, 457] on link "Lista de Pedidos" at bounding box center [111, 456] width 206 height 32
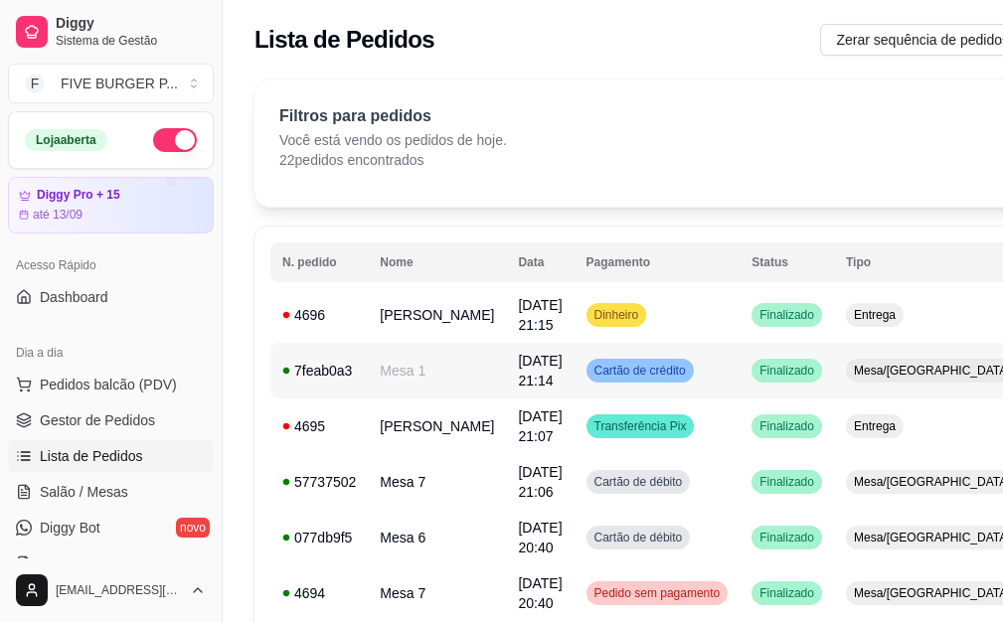
click at [669, 388] on td "Cartão de crédito" at bounding box center [658, 371] width 166 height 56
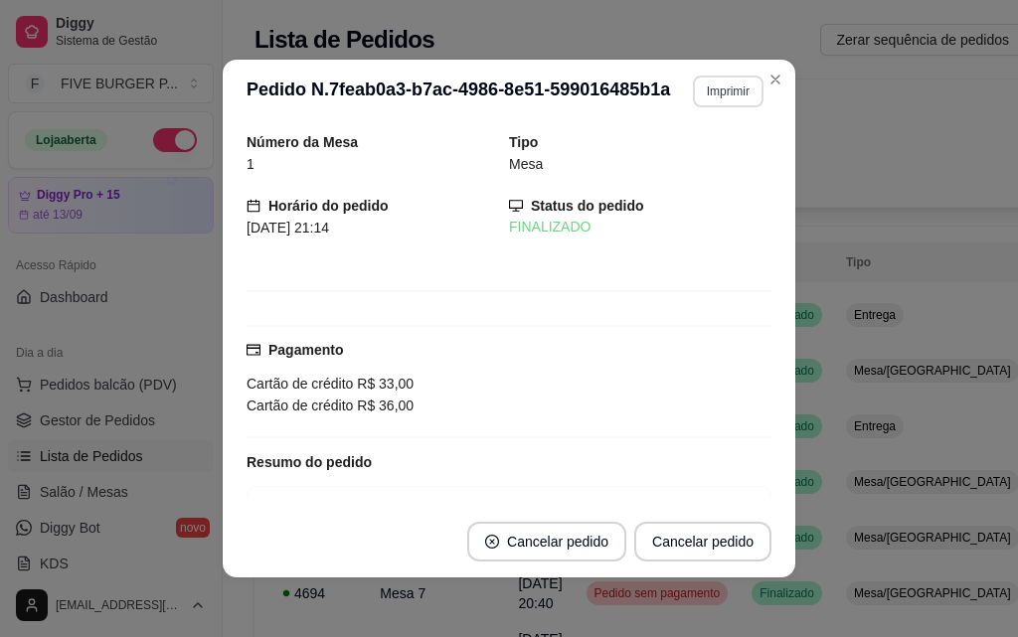
click at [705, 84] on button "Imprimir" at bounding box center [728, 92] width 71 height 32
click at [704, 171] on button "IMPRESSORA" at bounding box center [684, 160] width 139 height 31
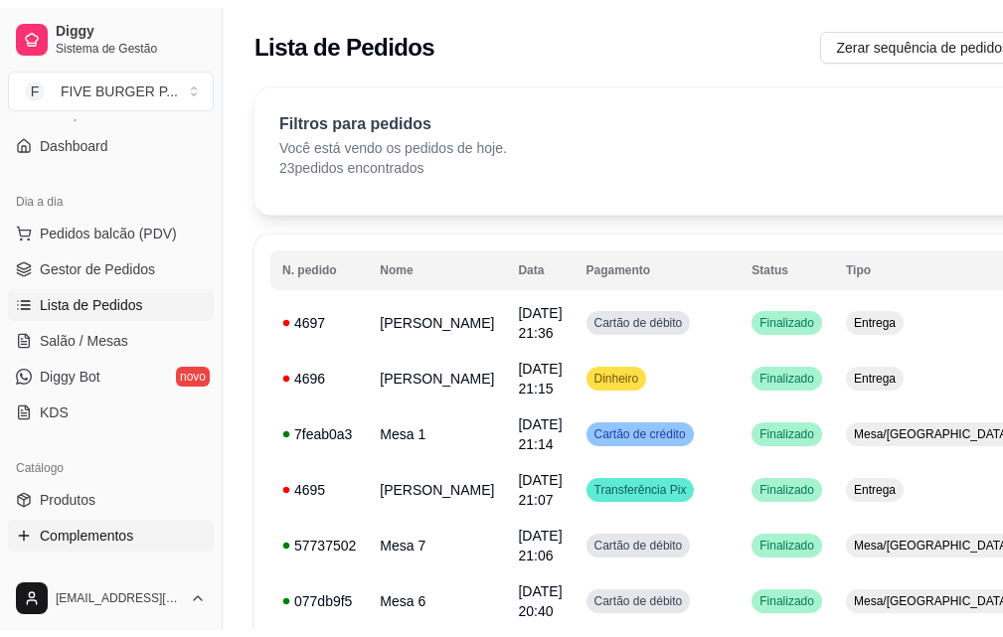
scroll to position [199, 0]
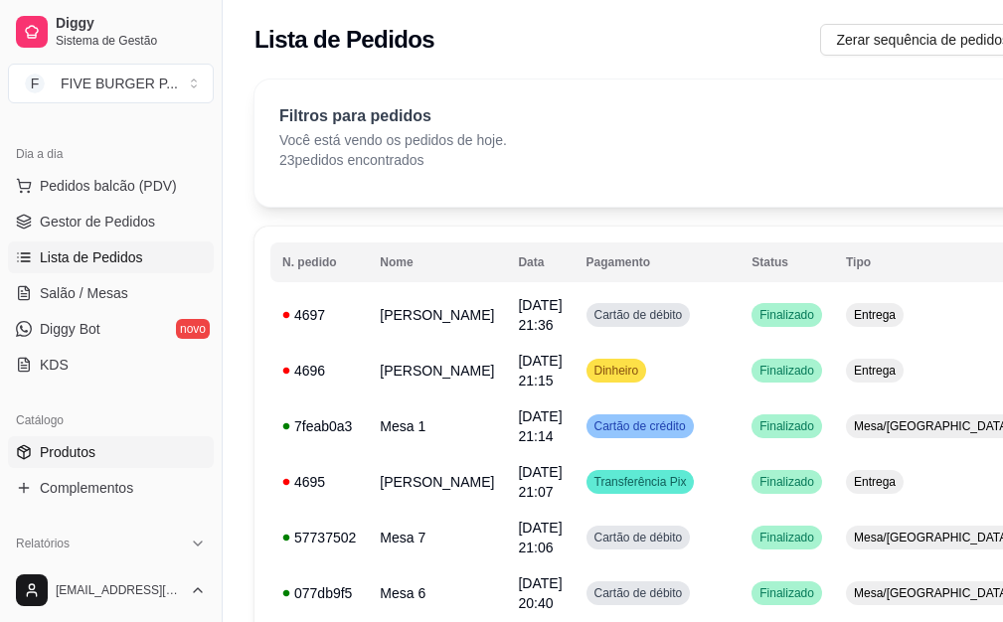
click at [114, 457] on link "Produtos" at bounding box center [111, 452] width 206 height 32
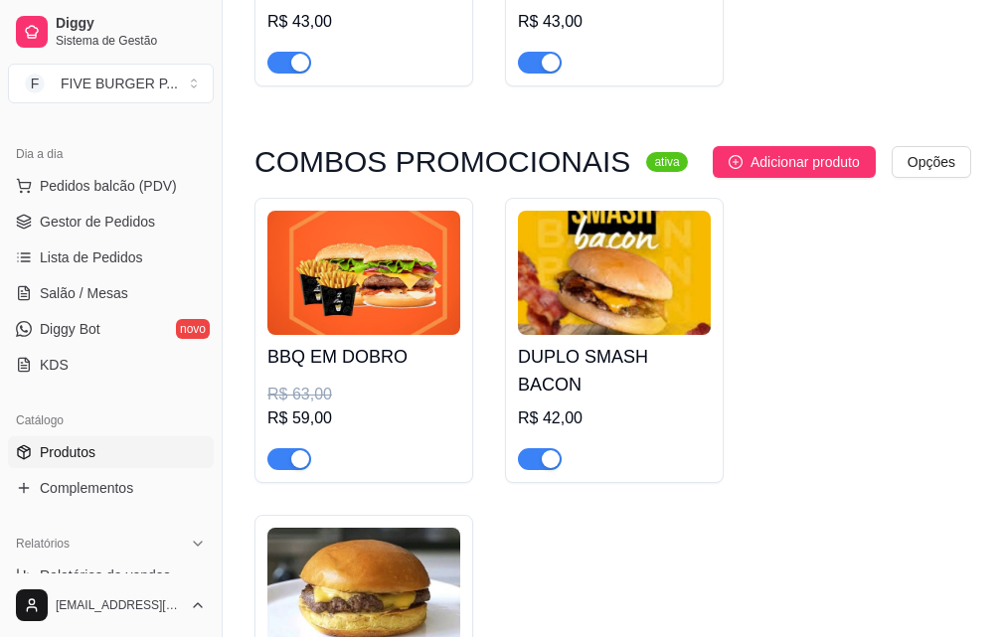
scroll to position [696, 0]
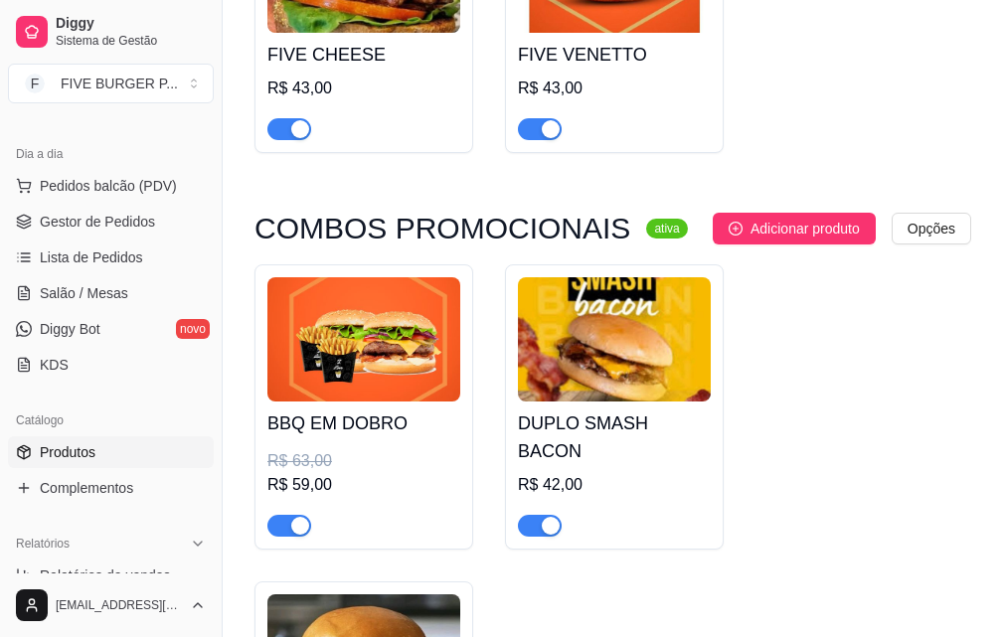
click at [535, 518] on span "button" at bounding box center [540, 526] width 44 height 22
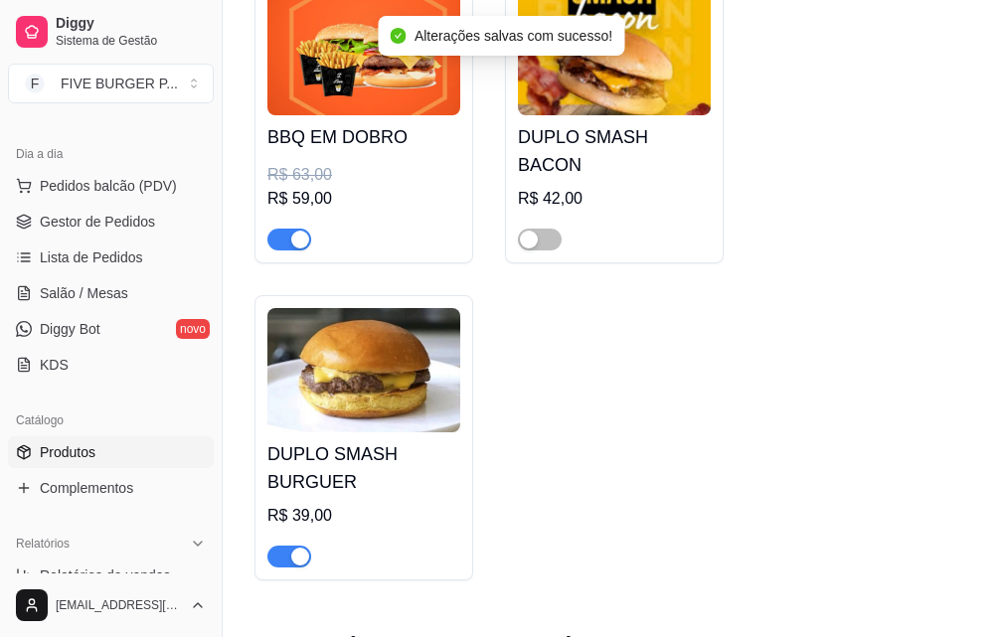
scroll to position [994, 0]
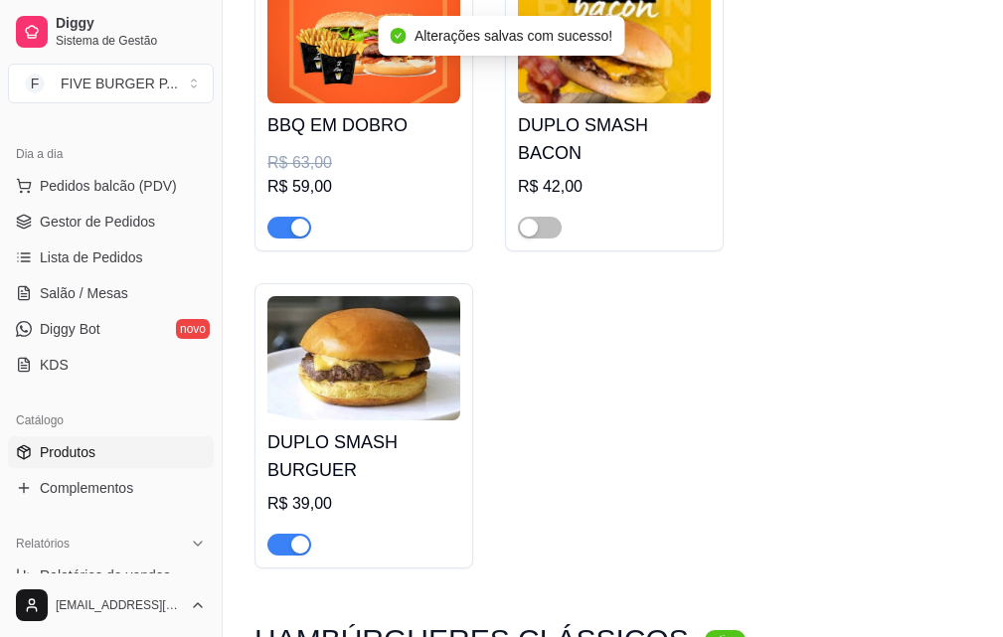
click at [277, 549] on span "button" at bounding box center [289, 545] width 44 height 22
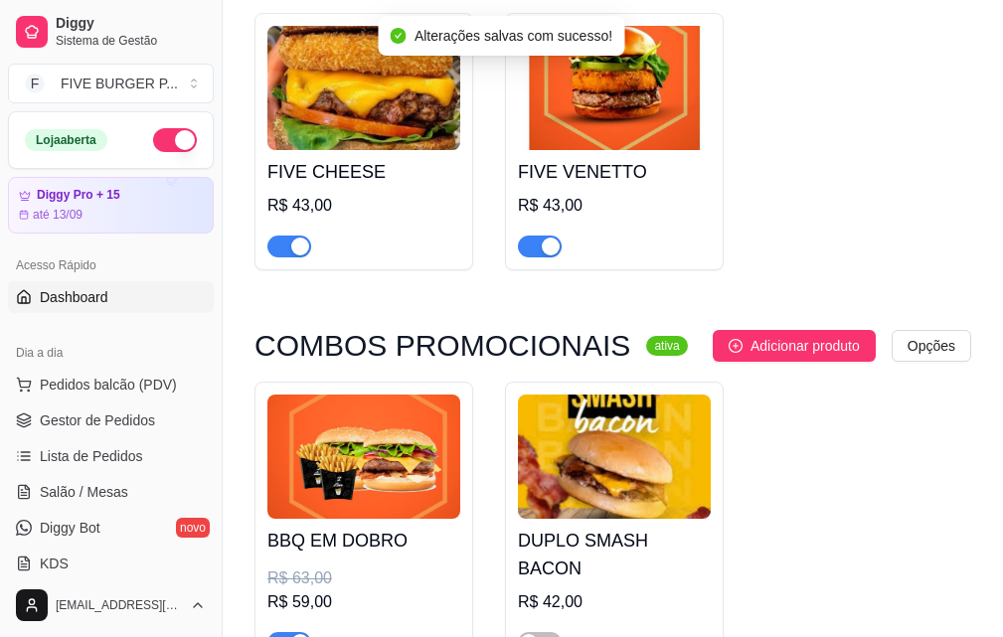
scroll to position [497, 0]
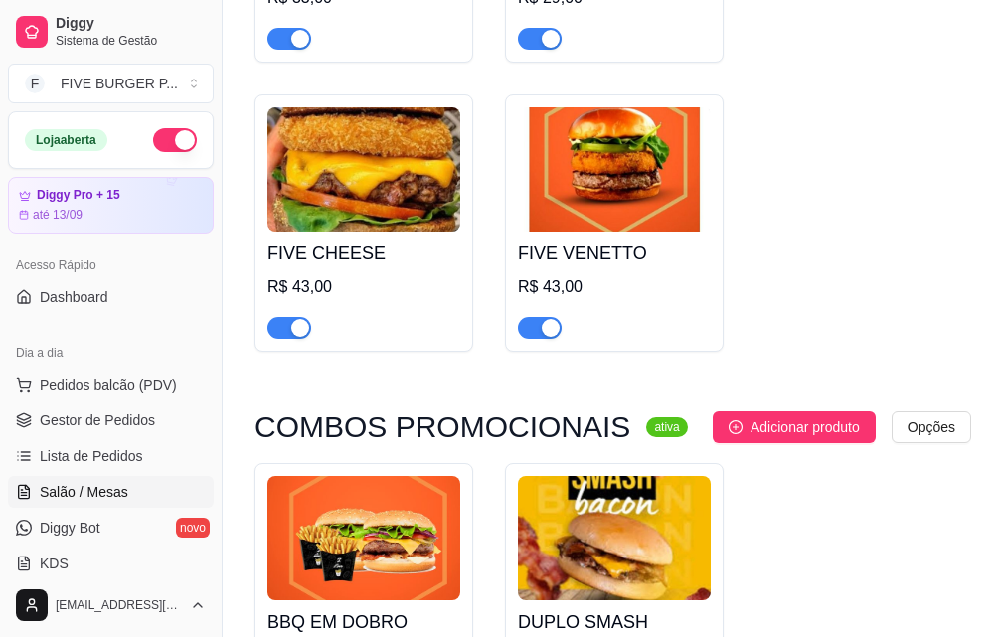
click at [82, 498] on span "Salão / Mesas" at bounding box center [84, 492] width 88 height 20
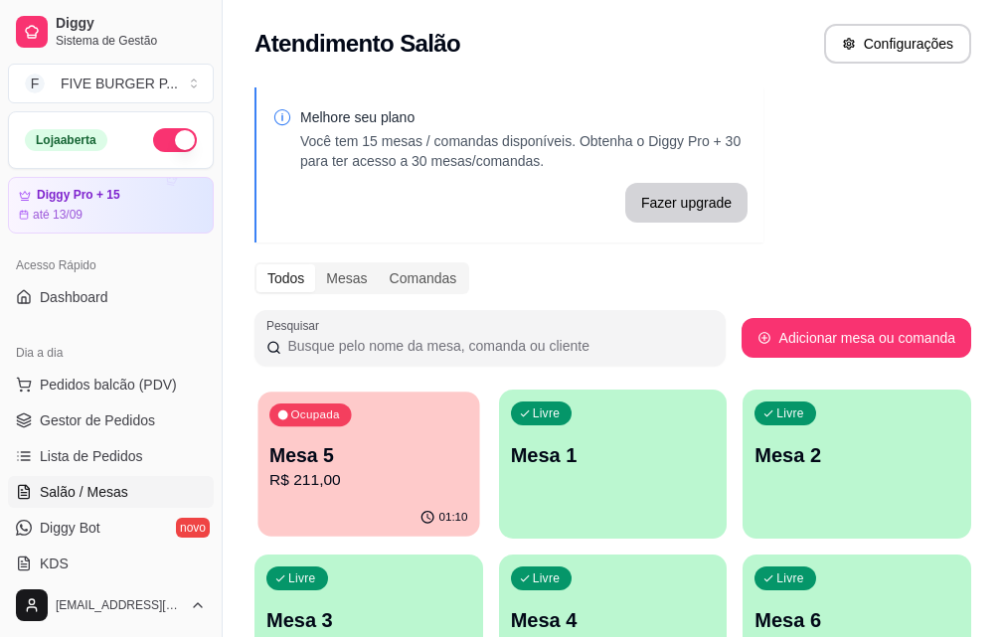
click at [310, 474] on p "R$ 211,00" at bounding box center [368, 480] width 198 height 23
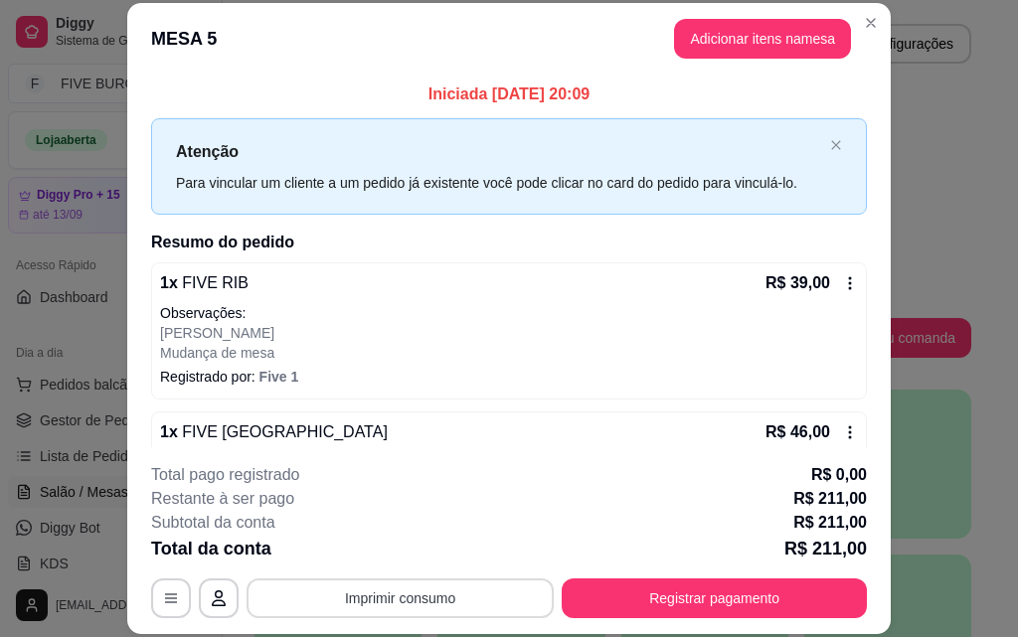
click at [408, 596] on button "Imprimir consumo" at bounding box center [400, 598] width 307 height 40
click at [391, 556] on button "IMPRESSORA" at bounding box center [398, 552] width 139 height 31
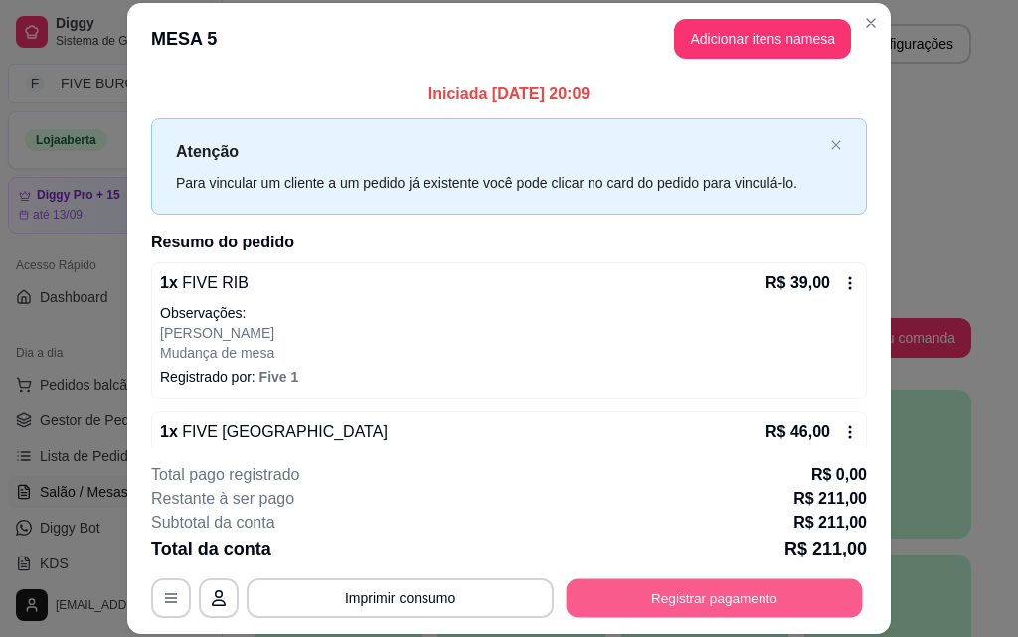
click at [753, 605] on button "Registrar pagamento" at bounding box center [715, 597] width 296 height 39
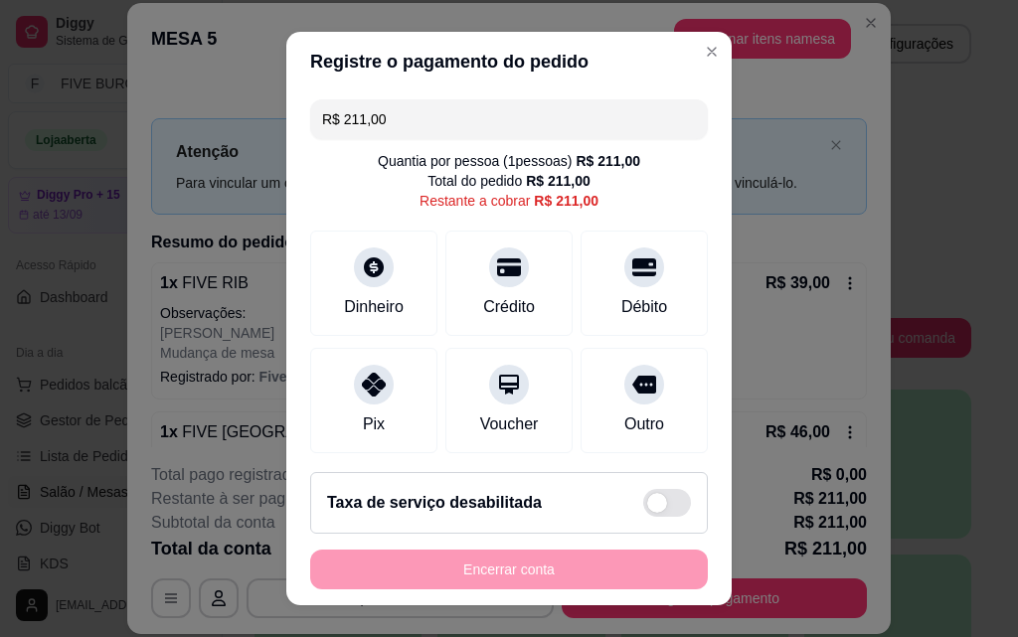
drag, startPoint x: 227, startPoint y: 141, endPoint x: 0, endPoint y: 191, distance: 232.0
click at [0, 191] on div "Registre o pagamento do pedido R$ 211,00 Quantia por pessoa ( 1 pessoas) R$ 211…" at bounding box center [509, 318] width 1018 height 637
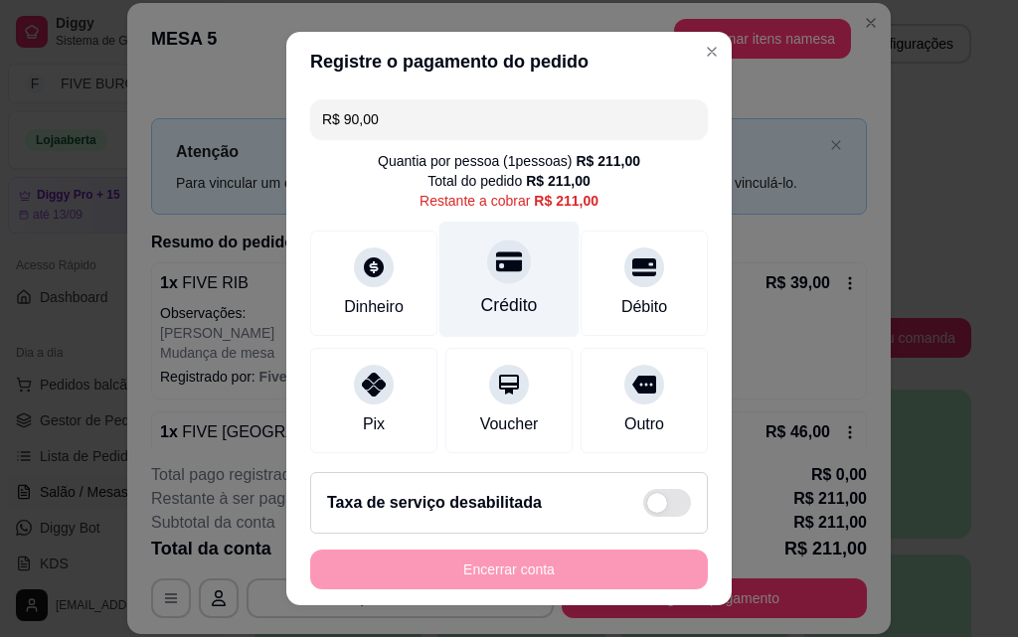
click at [509, 296] on div "Crédito" at bounding box center [509, 305] width 57 height 26
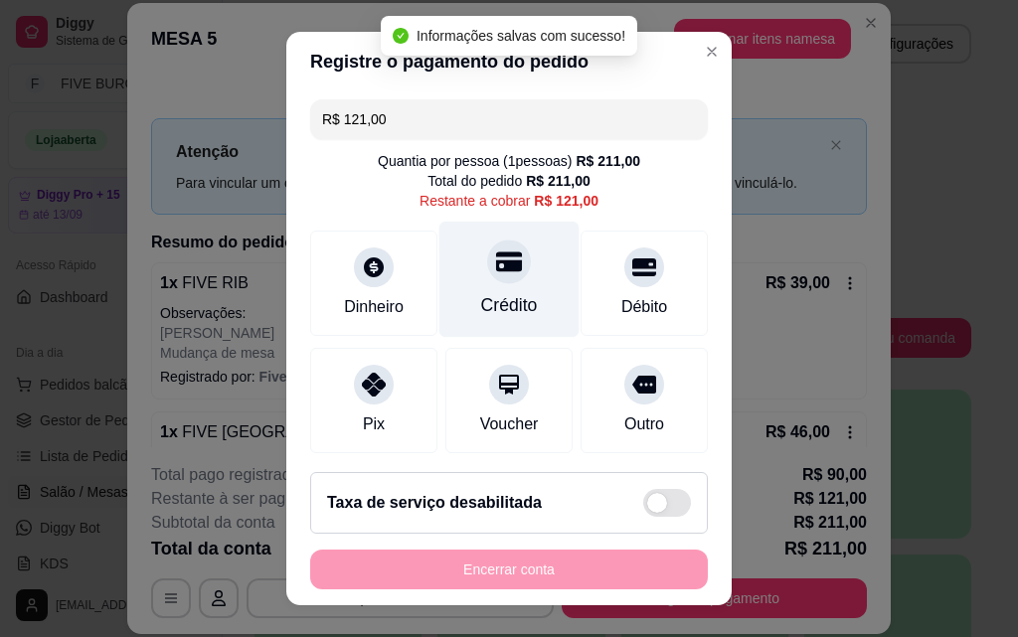
click at [507, 284] on div "Crédito" at bounding box center [509, 280] width 140 height 116
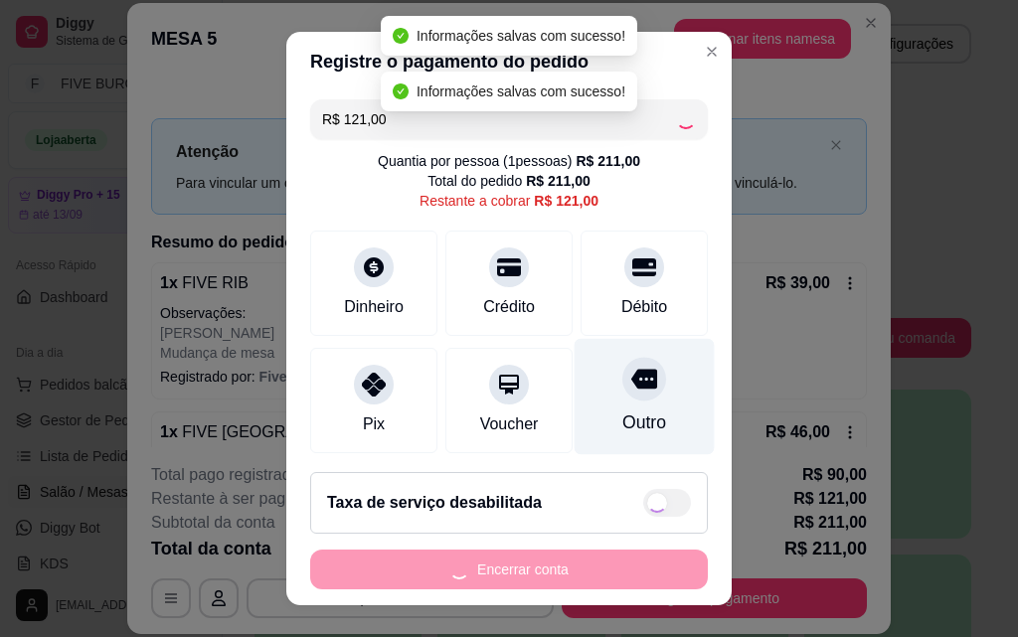
type input "R$ 0,00"
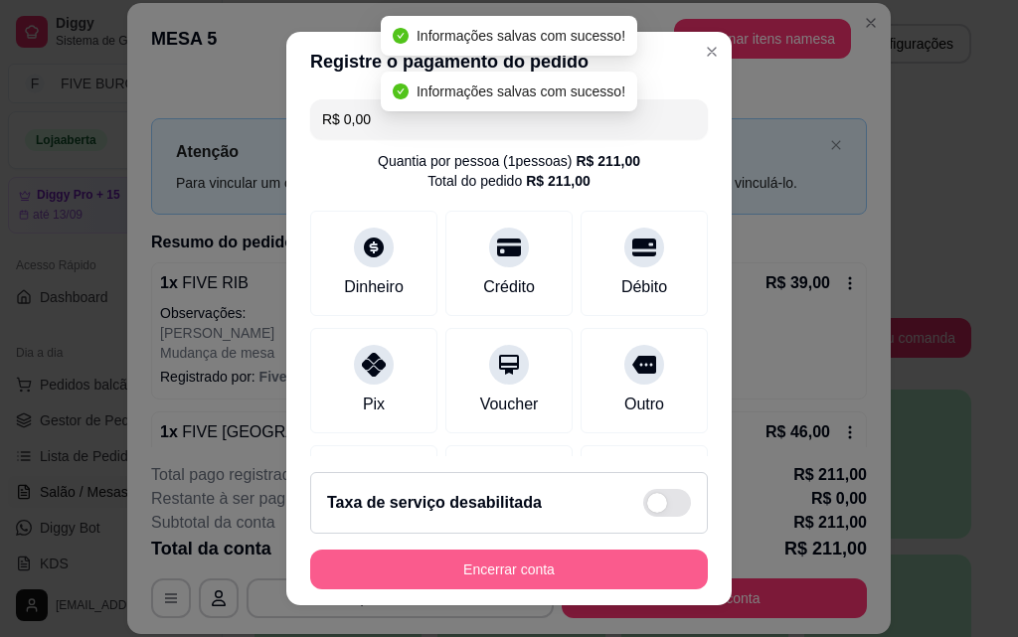
click at [610, 563] on button "Encerrar conta" at bounding box center [509, 570] width 398 height 40
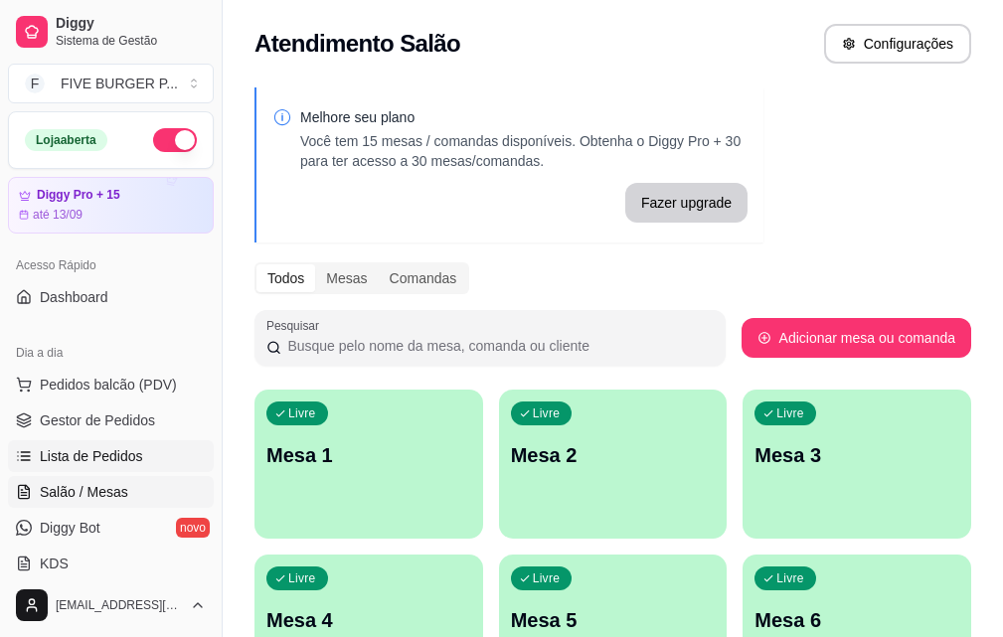
click at [107, 453] on span "Lista de Pedidos" at bounding box center [91, 456] width 103 height 20
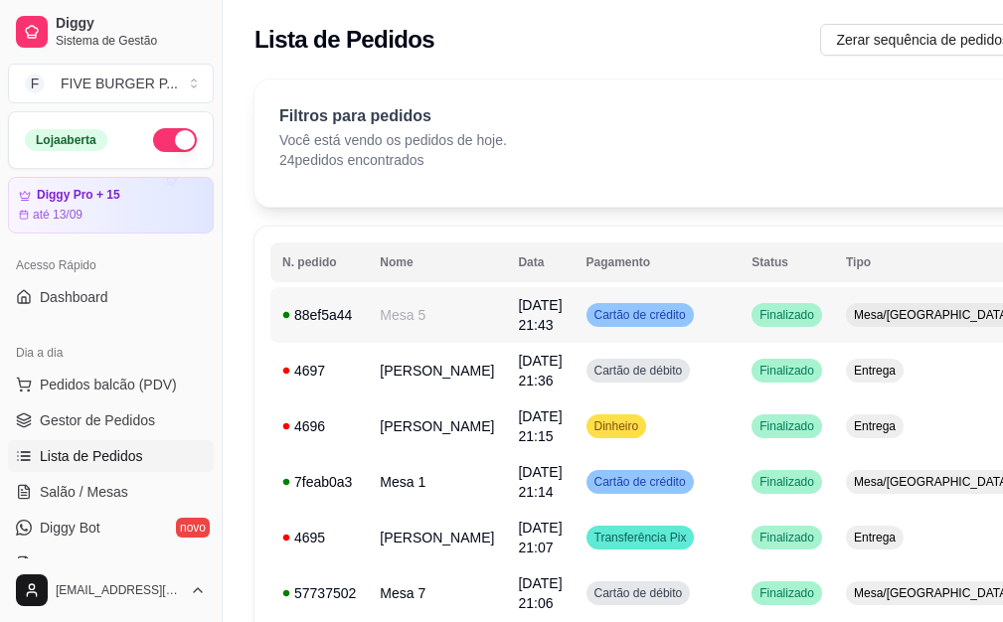
click at [668, 333] on td "Cartão de crédito" at bounding box center [658, 315] width 166 height 56
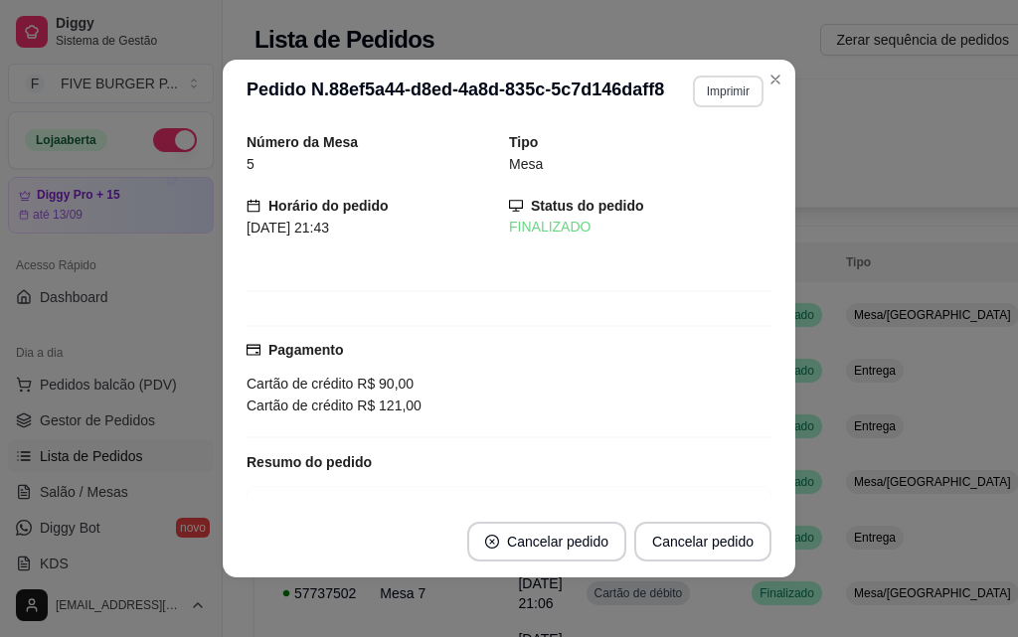
click at [702, 97] on button "Imprimir" at bounding box center [728, 92] width 71 height 32
click at [701, 156] on button "IMPRESSORA" at bounding box center [685, 160] width 139 height 31
